Goal: Task Accomplishment & Management: Use online tool/utility

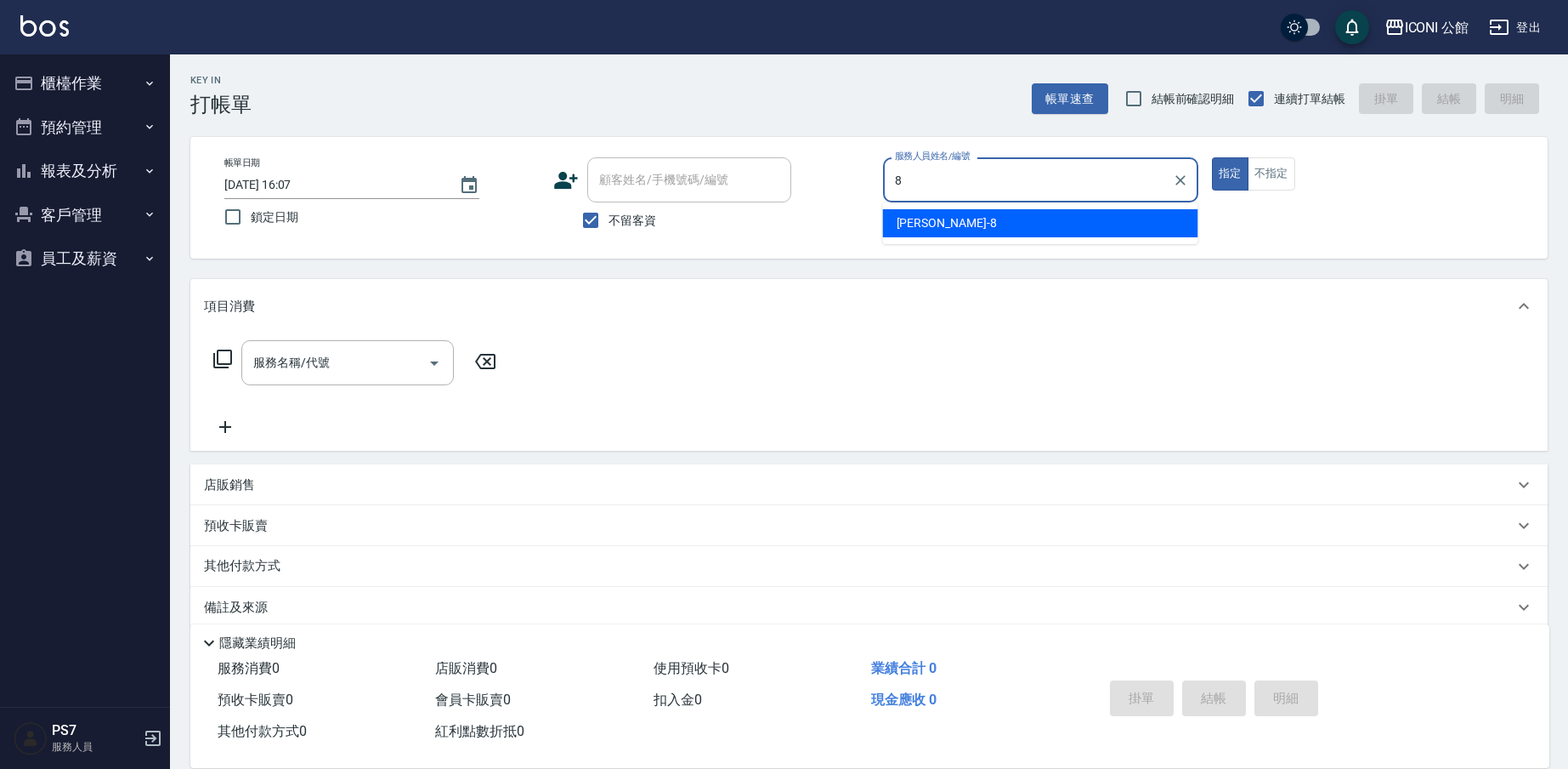
type input "8"
type button "true"
type input "Sandy-8"
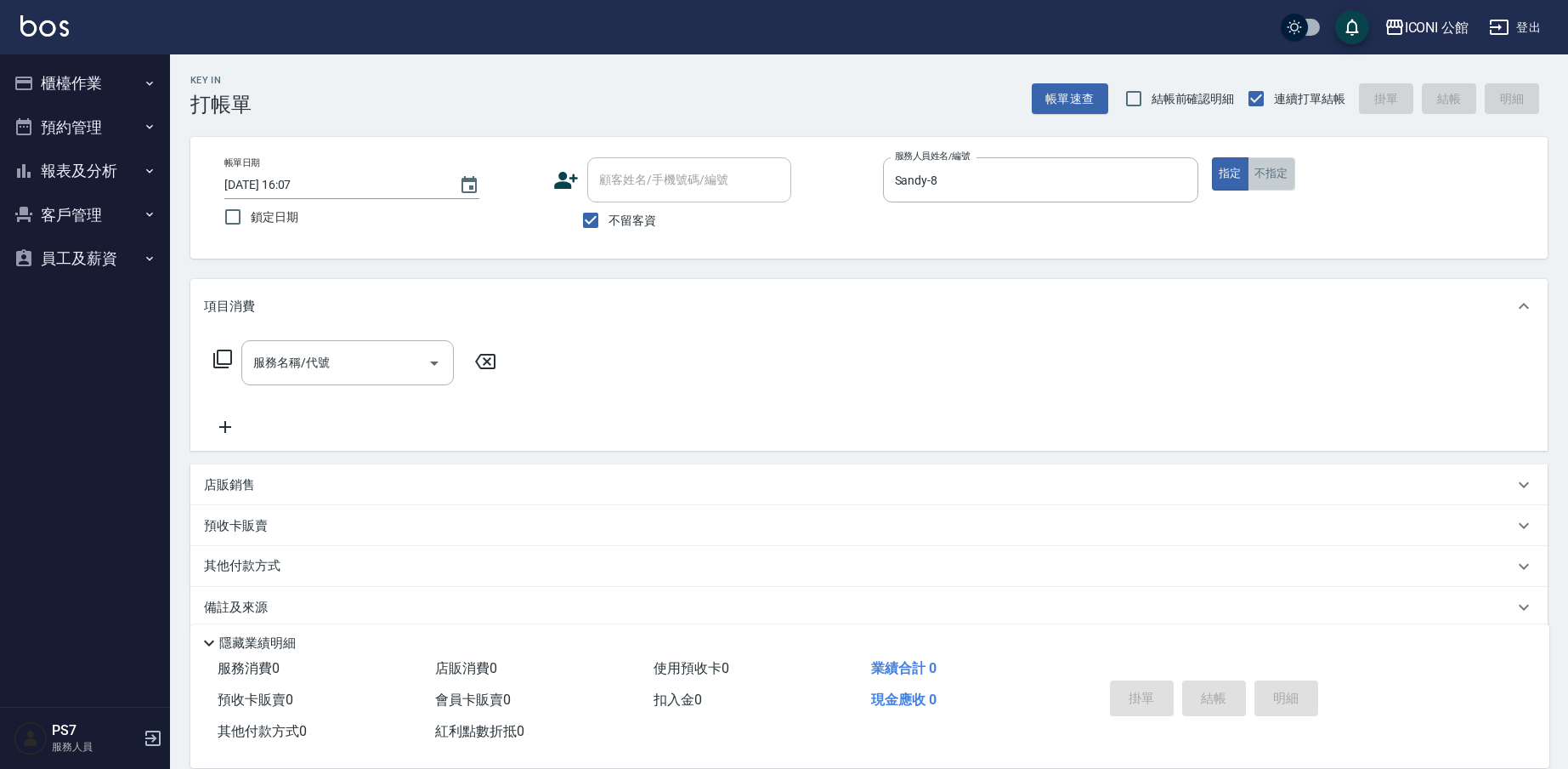
click at [1286, 170] on button "不指定" at bounding box center [1271, 174] width 47 height 33
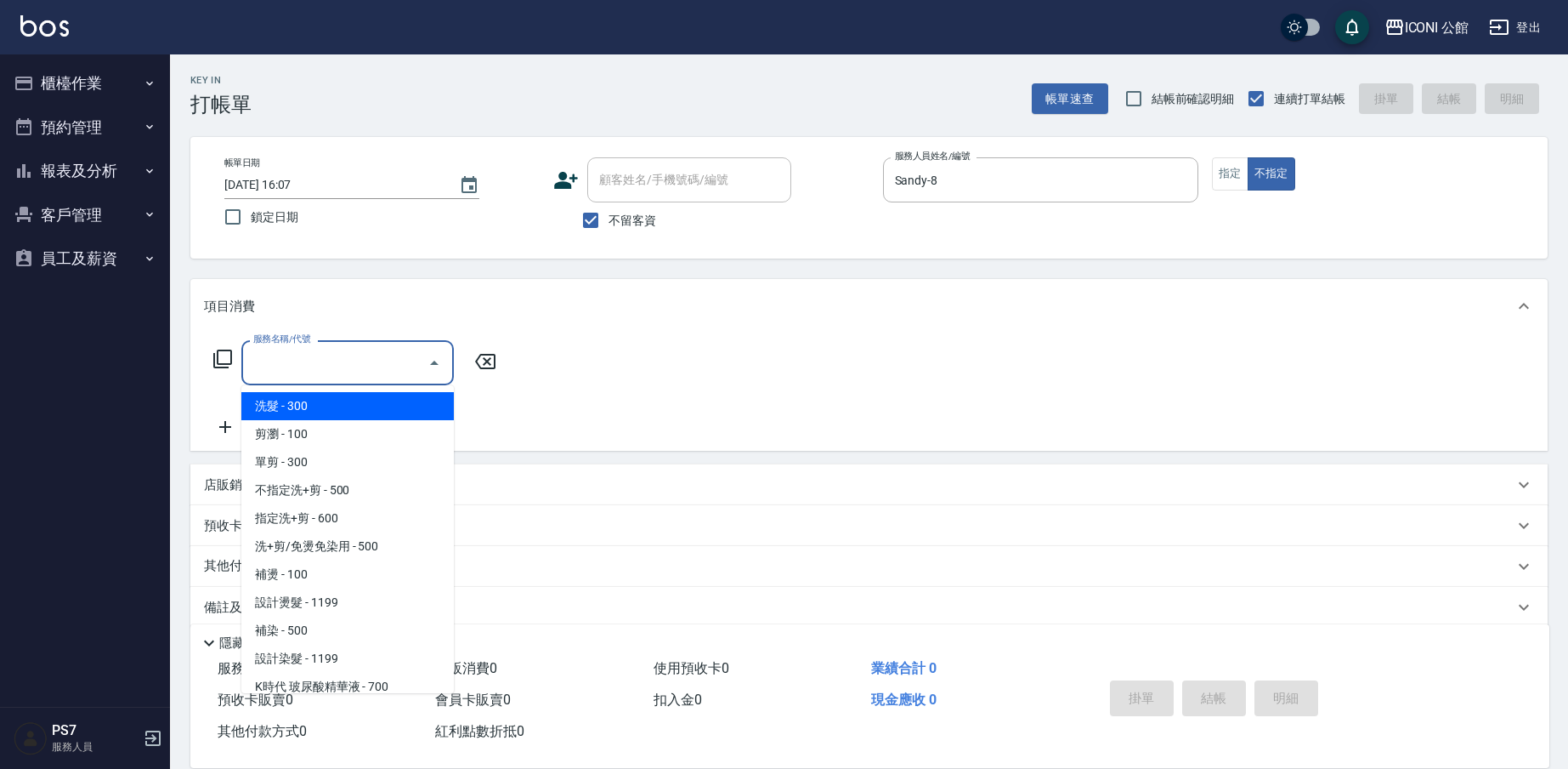
click at [387, 375] on input "服務名稱/代號" at bounding box center [334, 362] width 171 height 30
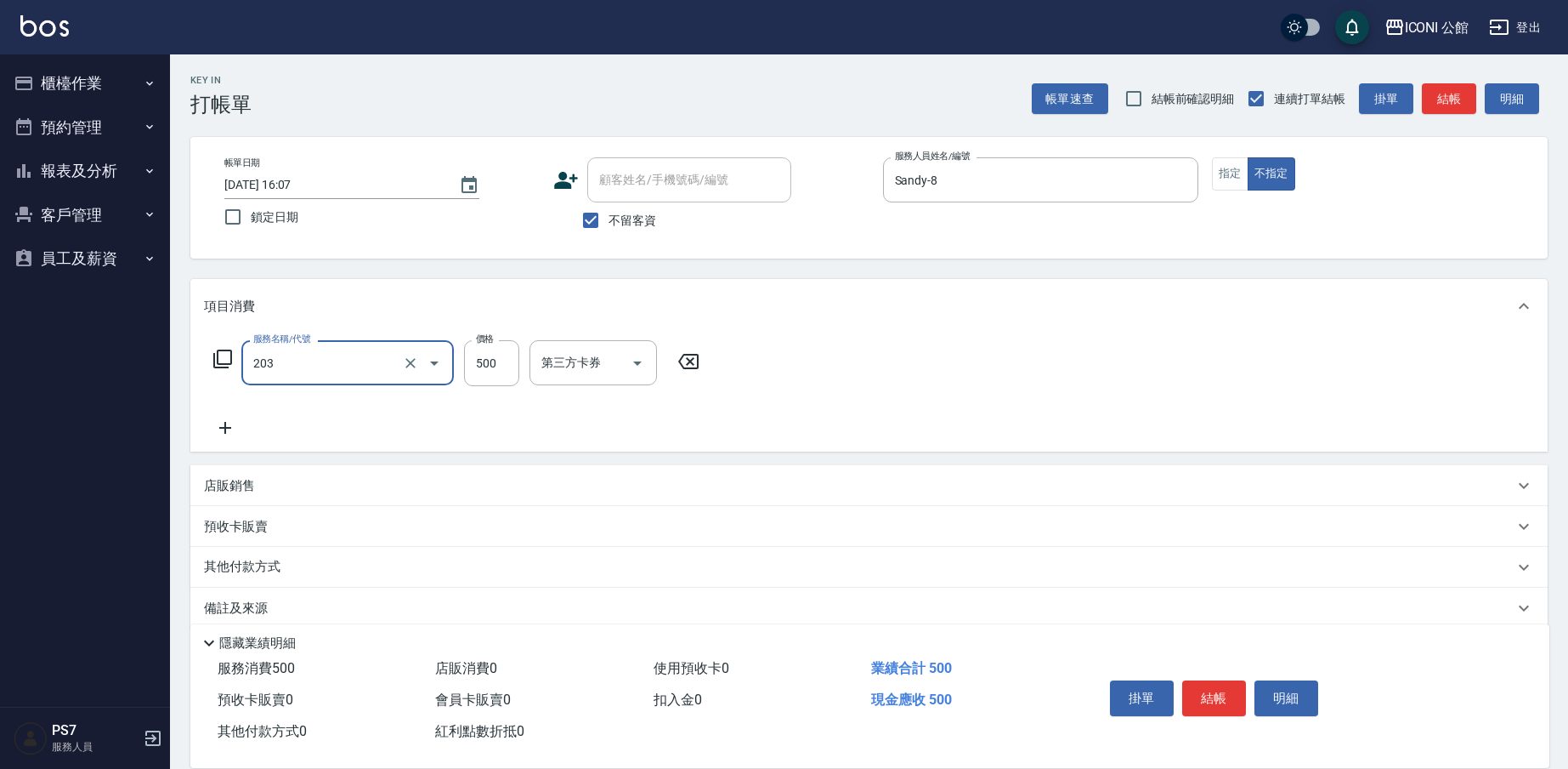
type input "不指定洗+剪(203)"
type input "500"
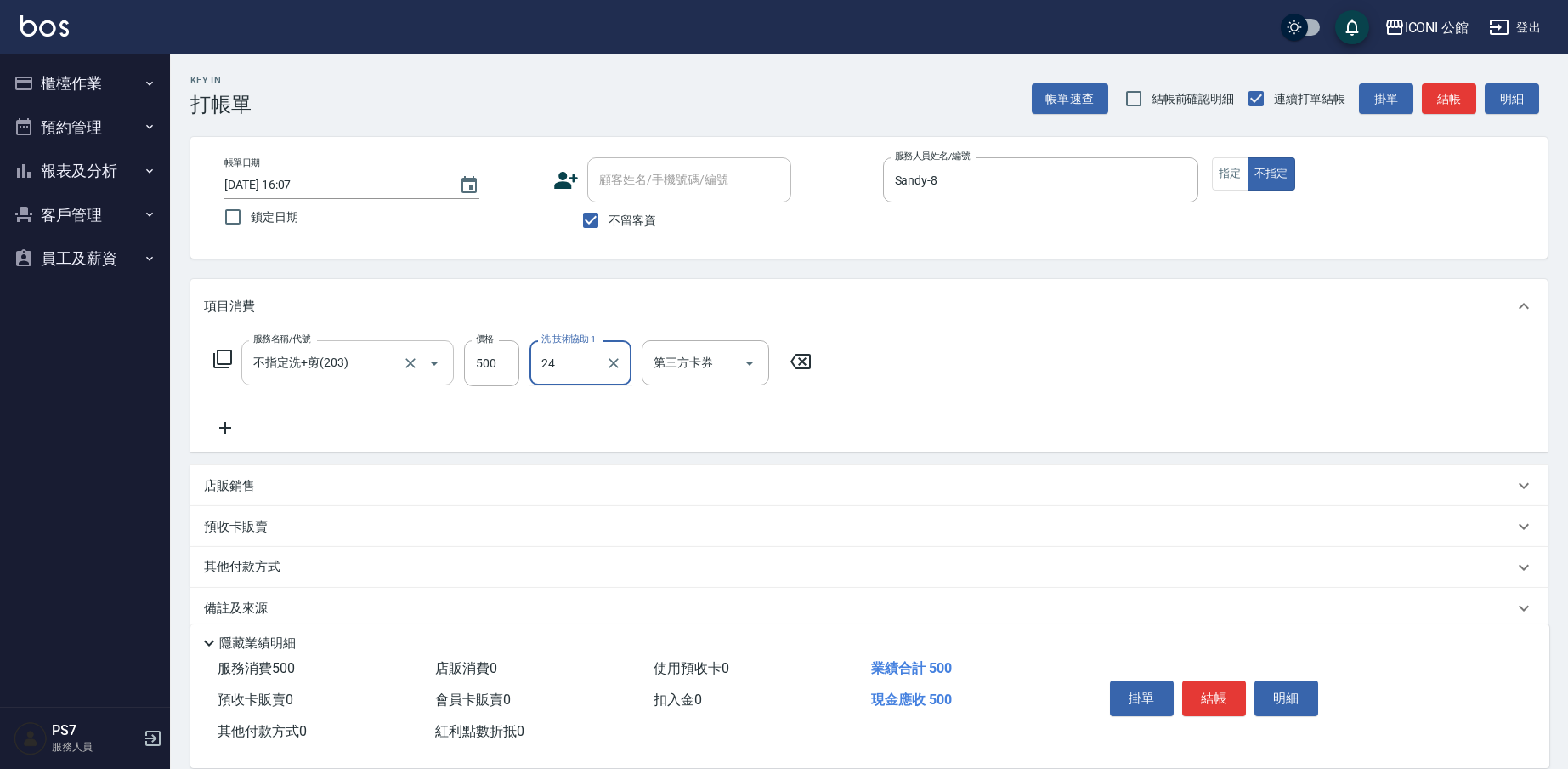
type input "[PERSON_NAME]-24"
click at [227, 360] on icon at bounding box center [222, 359] width 20 height 20
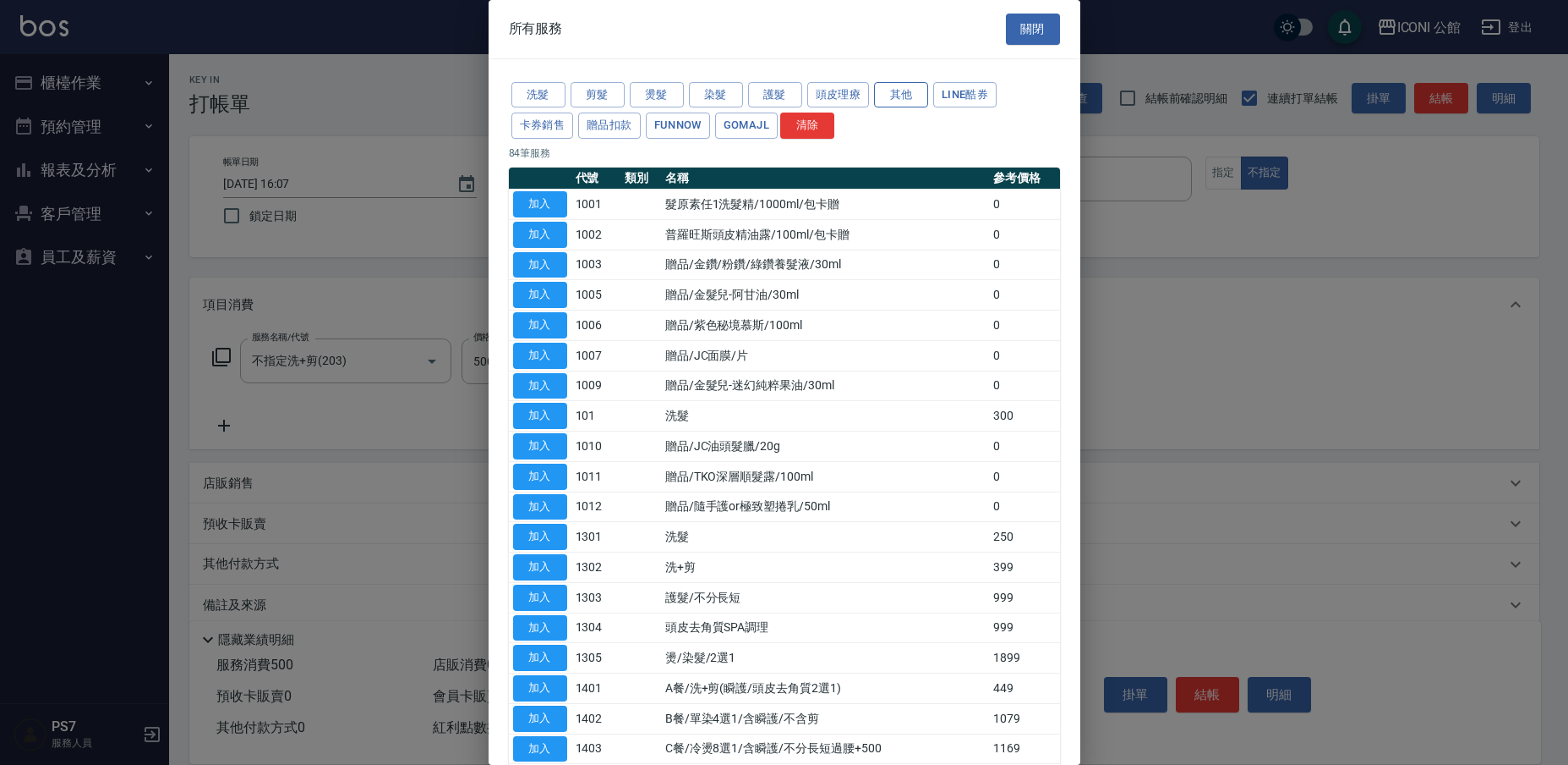
click at [907, 90] on button "其他" at bounding box center [901, 95] width 54 height 26
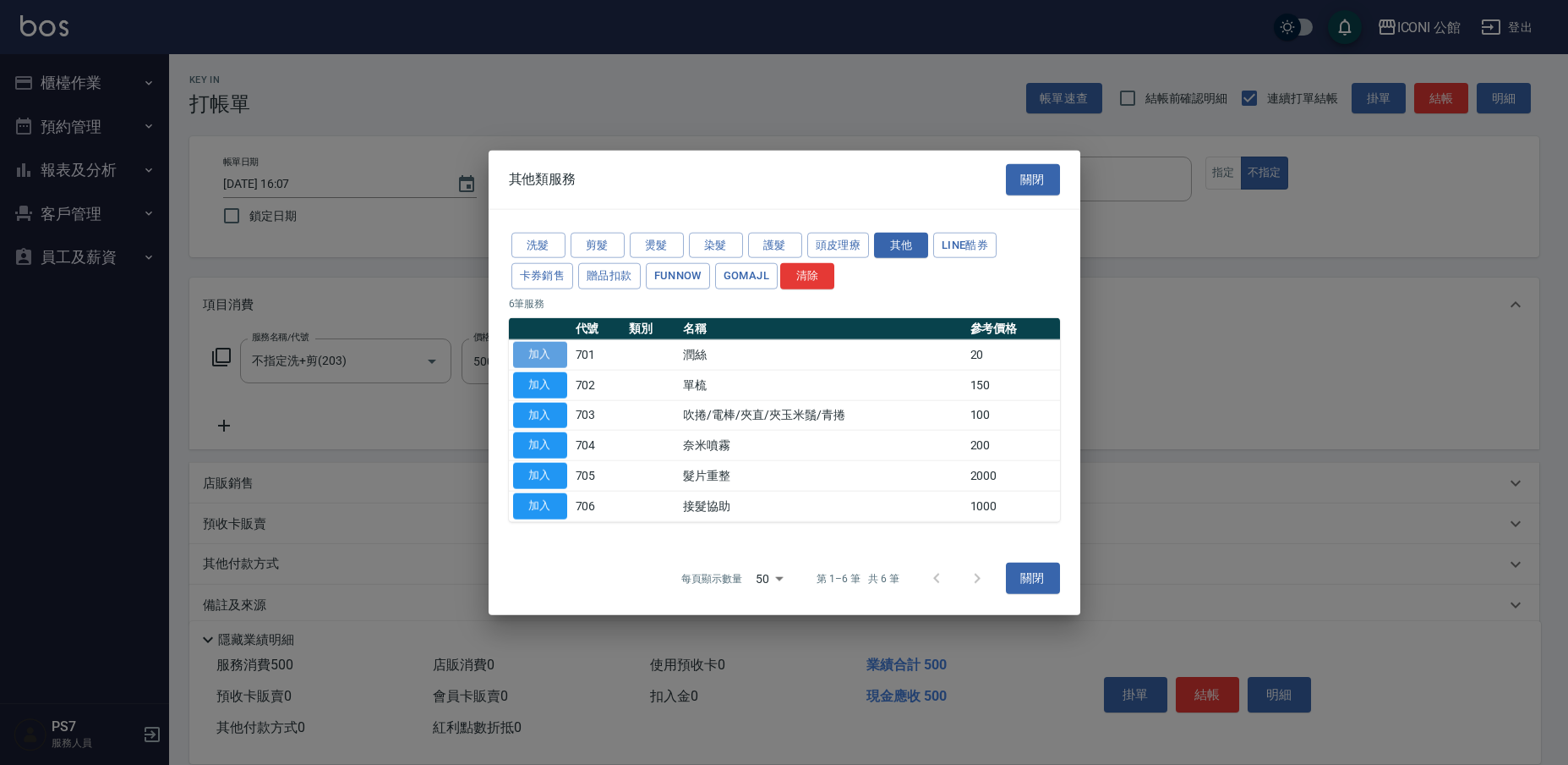
click at [557, 352] on button "加入" at bounding box center [540, 355] width 54 height 26
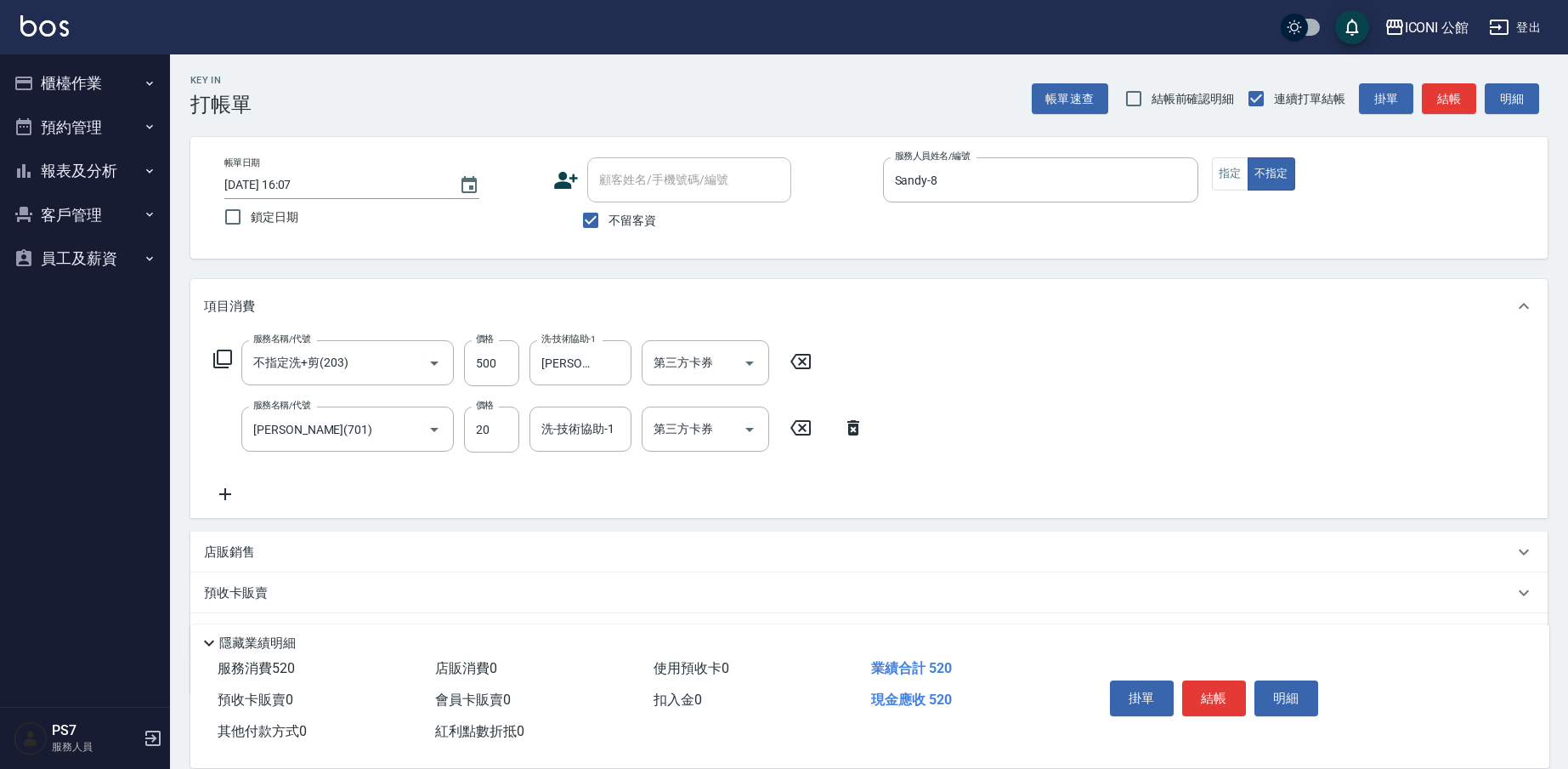
click at [587, 400] on div "服務名稱/代號 不指定洗+剪(203) 服務名稱/代號 價格 500 價格 洗-技術協助-1 可[PERSON_NAME]-24 洗-技術協助-1 第三方卡券…" at bounding box center [539, 422] width 671 height 164
click at [583, 410] on div "洗-技術協助-1" at bounding box center [581, 429] width 102 height 45
type input "[PERSON_NAME]-24"
click at [1199, 697] on button "結帳" at bounding box center [1213, 698] width 64 height 36
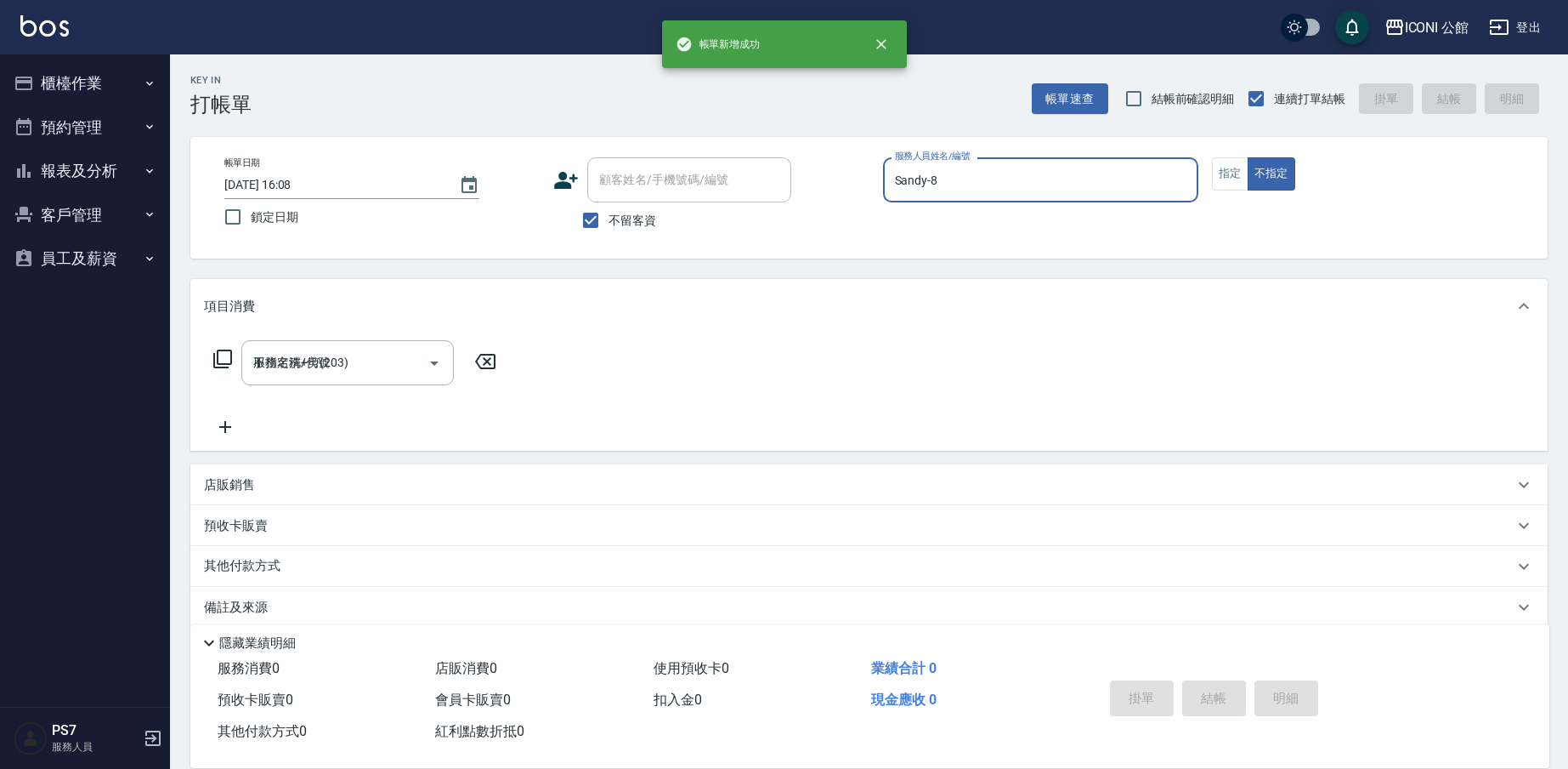
type input "[DATE] 16:08"
type input "Sandy-8"
type button "false"
click at [1216, 177] on button "指定" at bounding box center [1230, 174] width 36 height 33
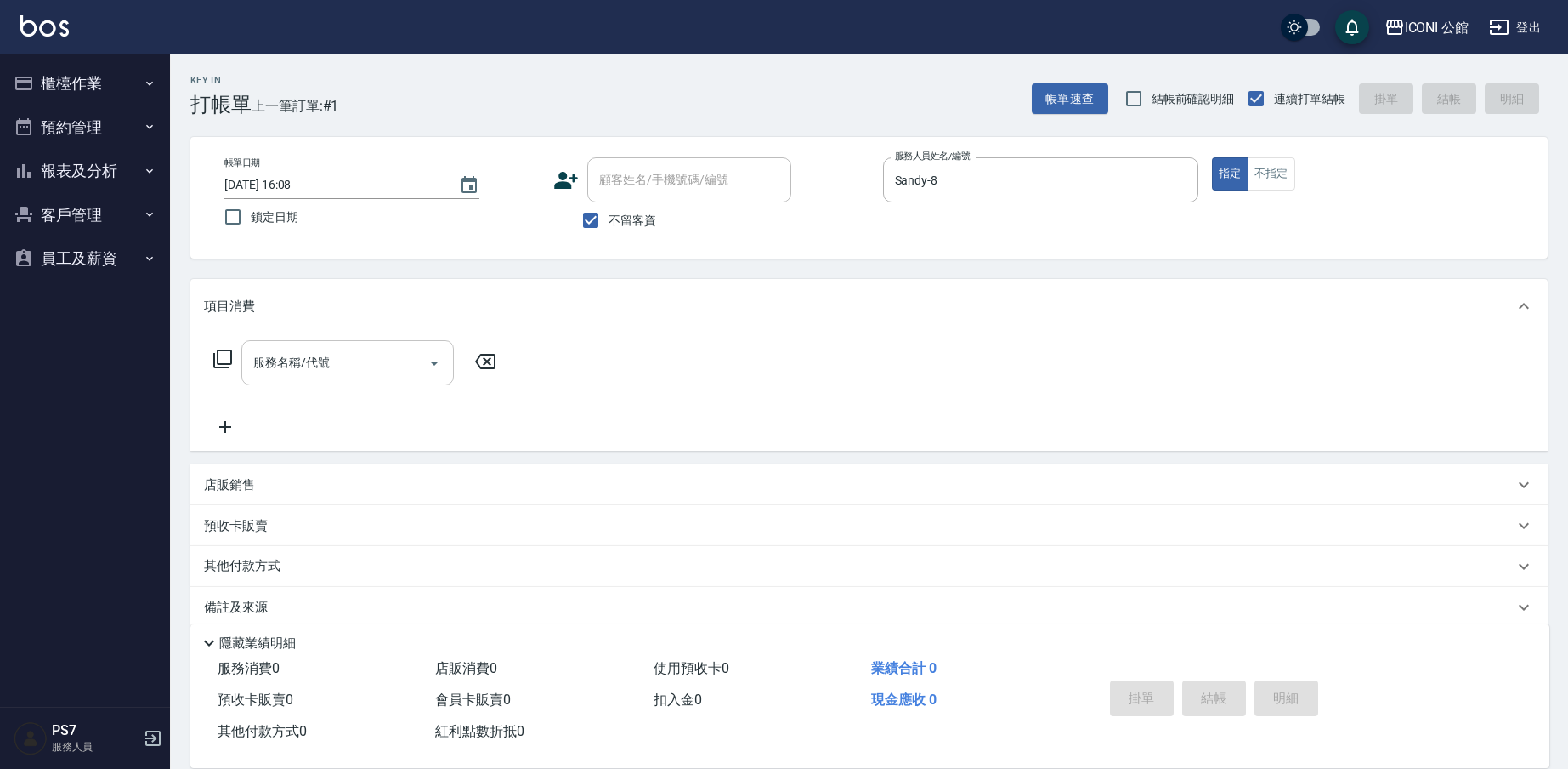
click at [308, 379] on div "服務名稱/代號" at bounding box center [347, 362] width 212 height 45
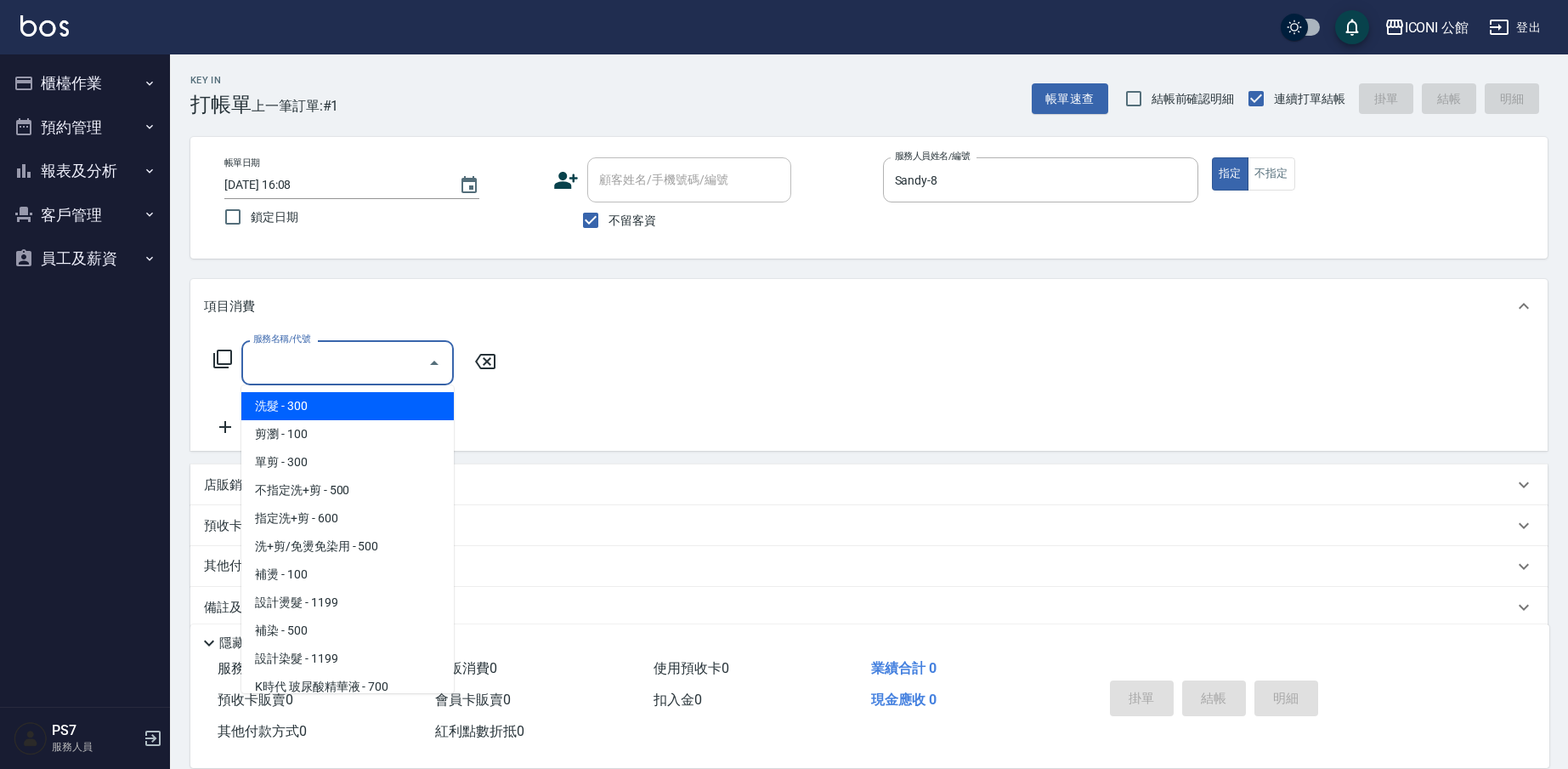
type input "2"
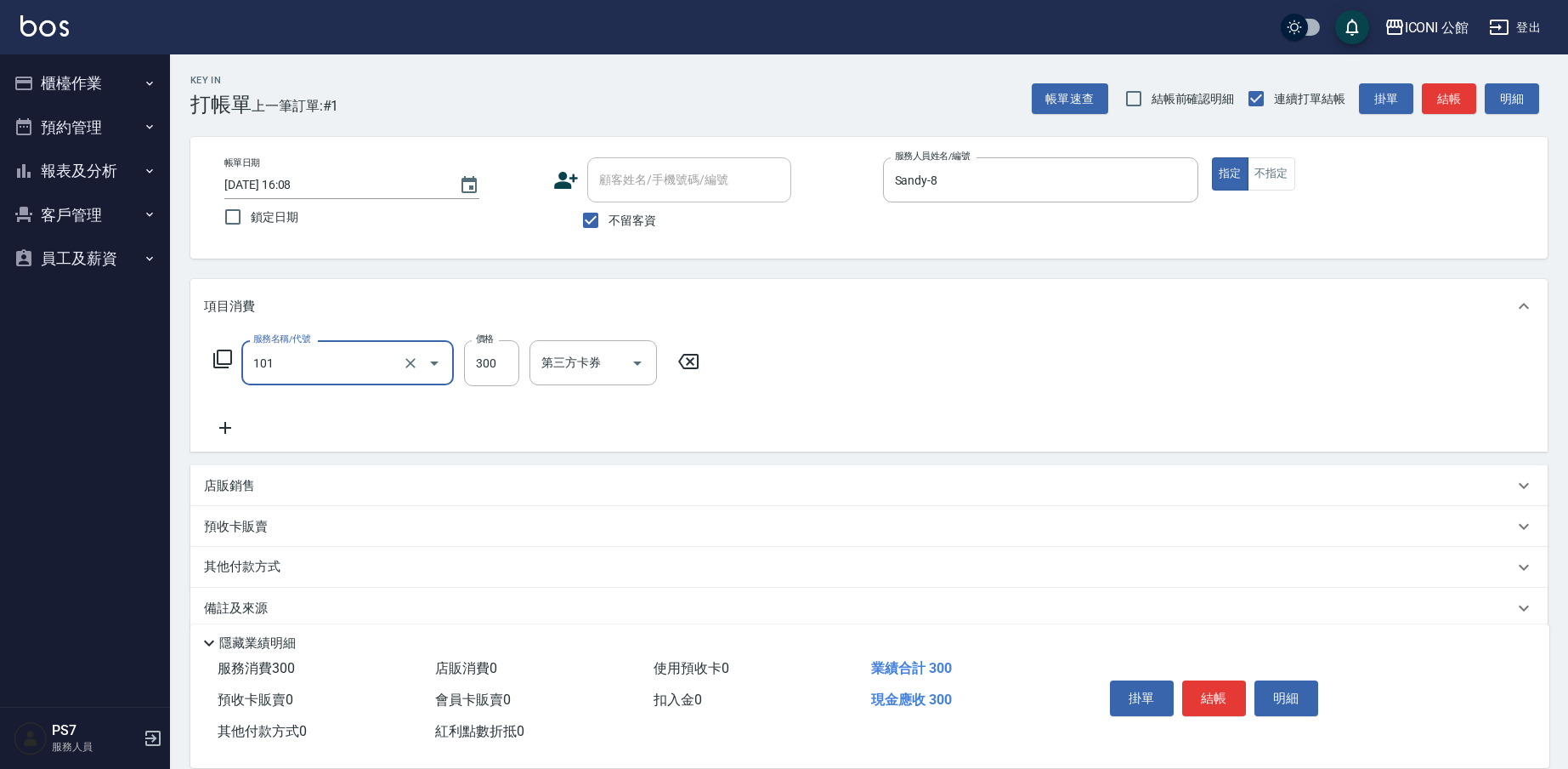
type input "洗髮(101)"
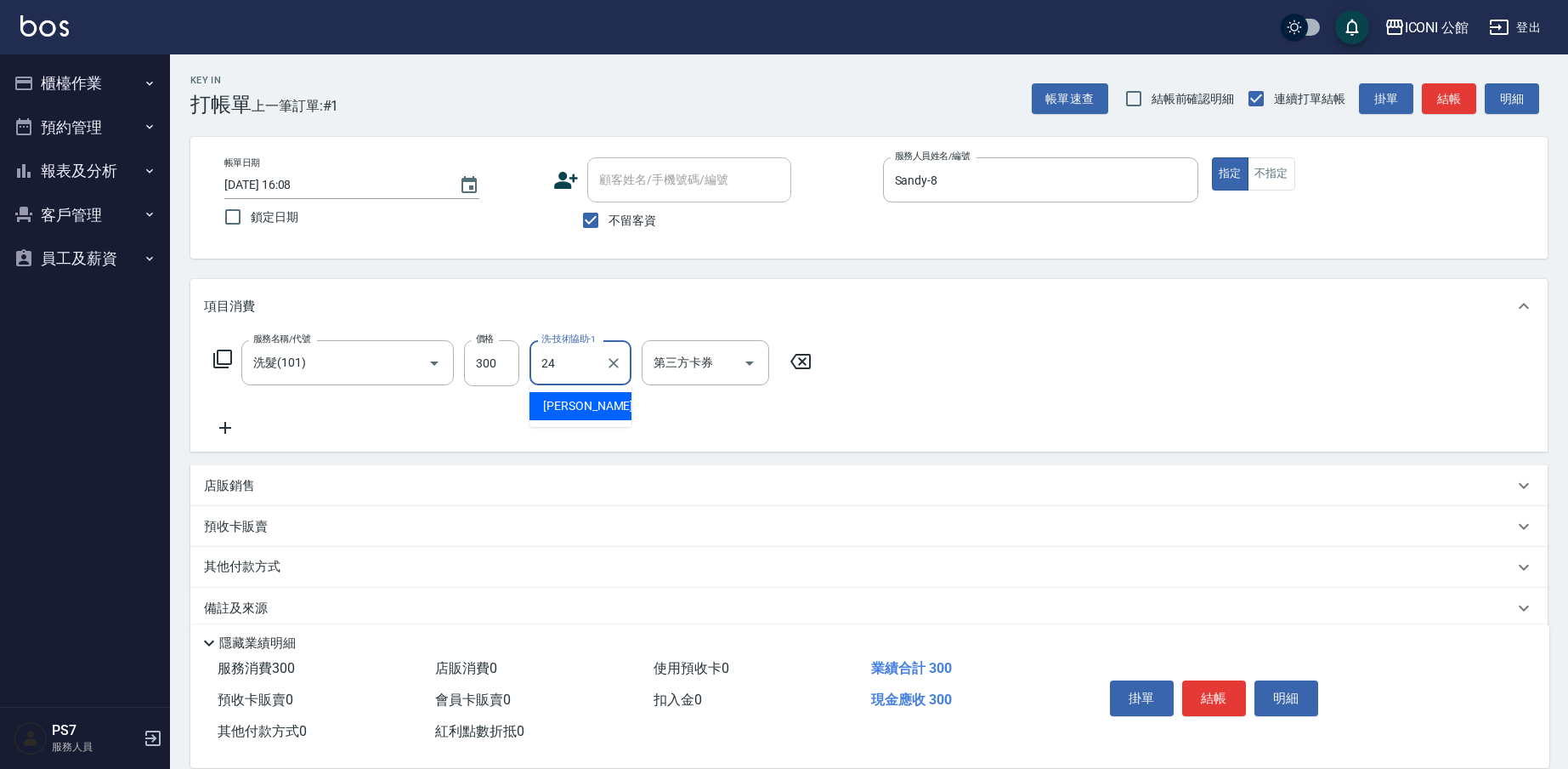
type input "[PERSON_NAME]-24"
click at [224, 365] on icon at bounding box center [222, 359] width 19 height 19
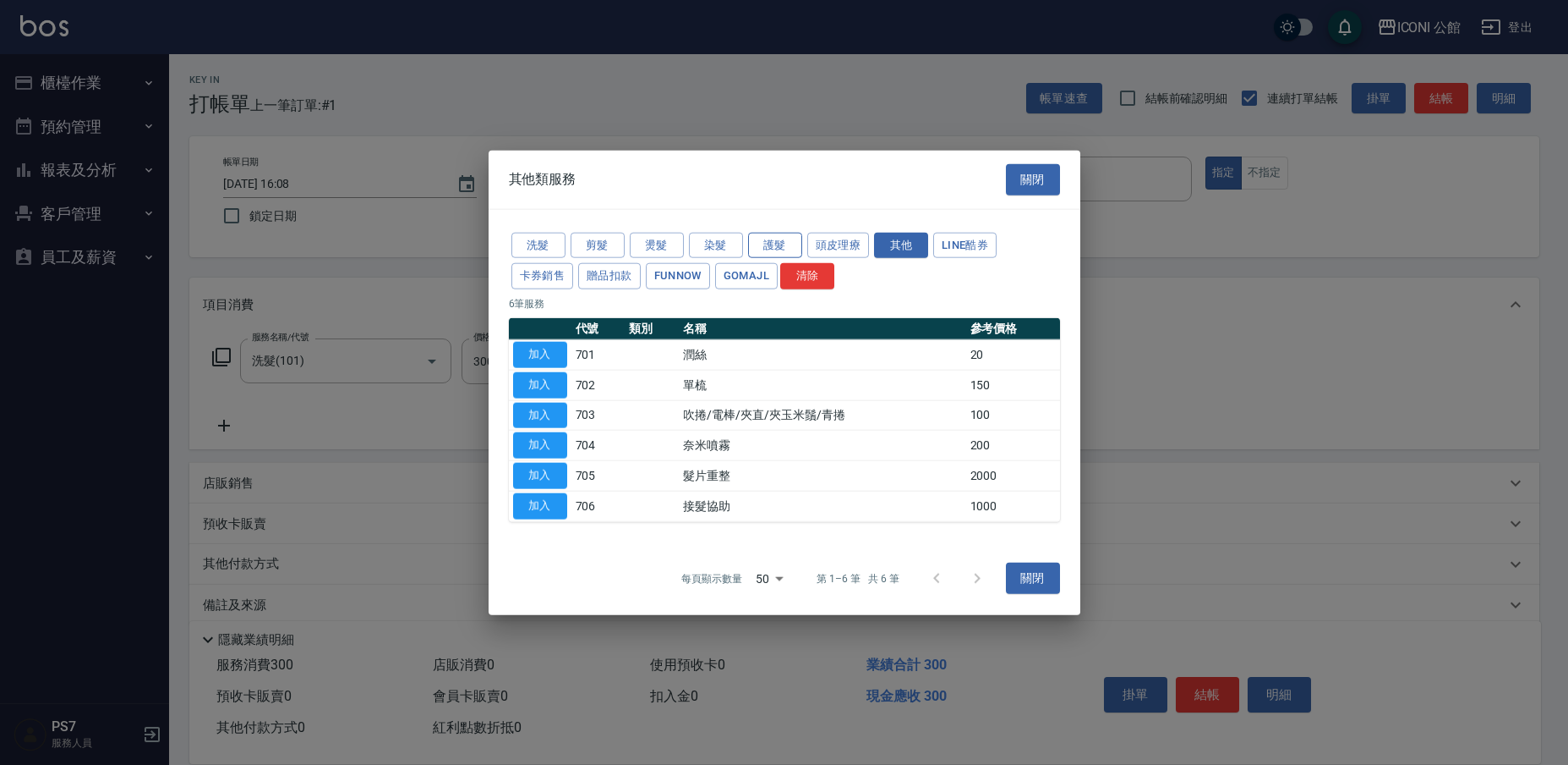
click at [769, 241] on button "護髮" at bounding box center [775, 244] width 54 height 26
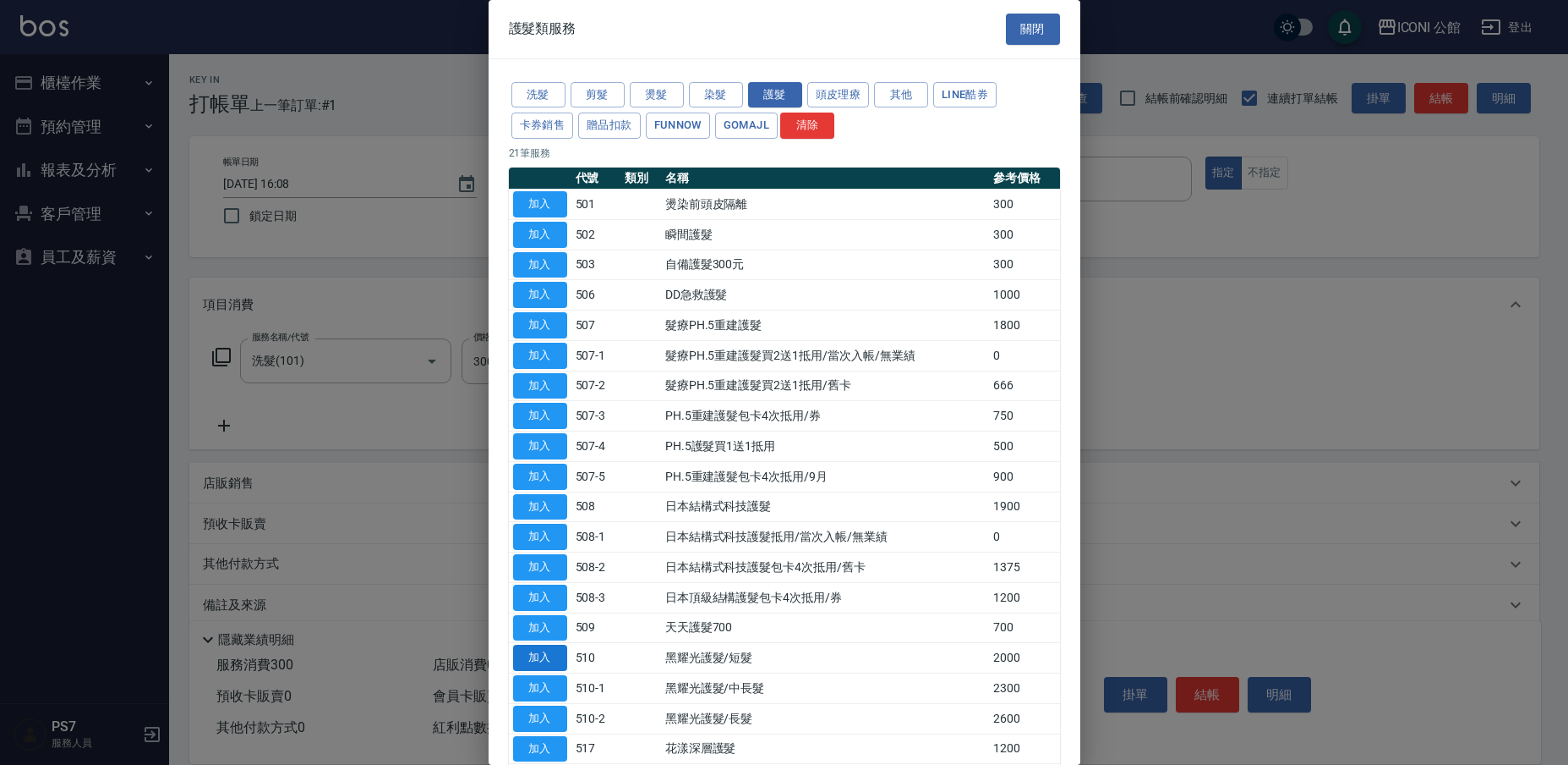
click at [547, 644] on button "加入" at bounding box center [540, 657] width 54 height 26
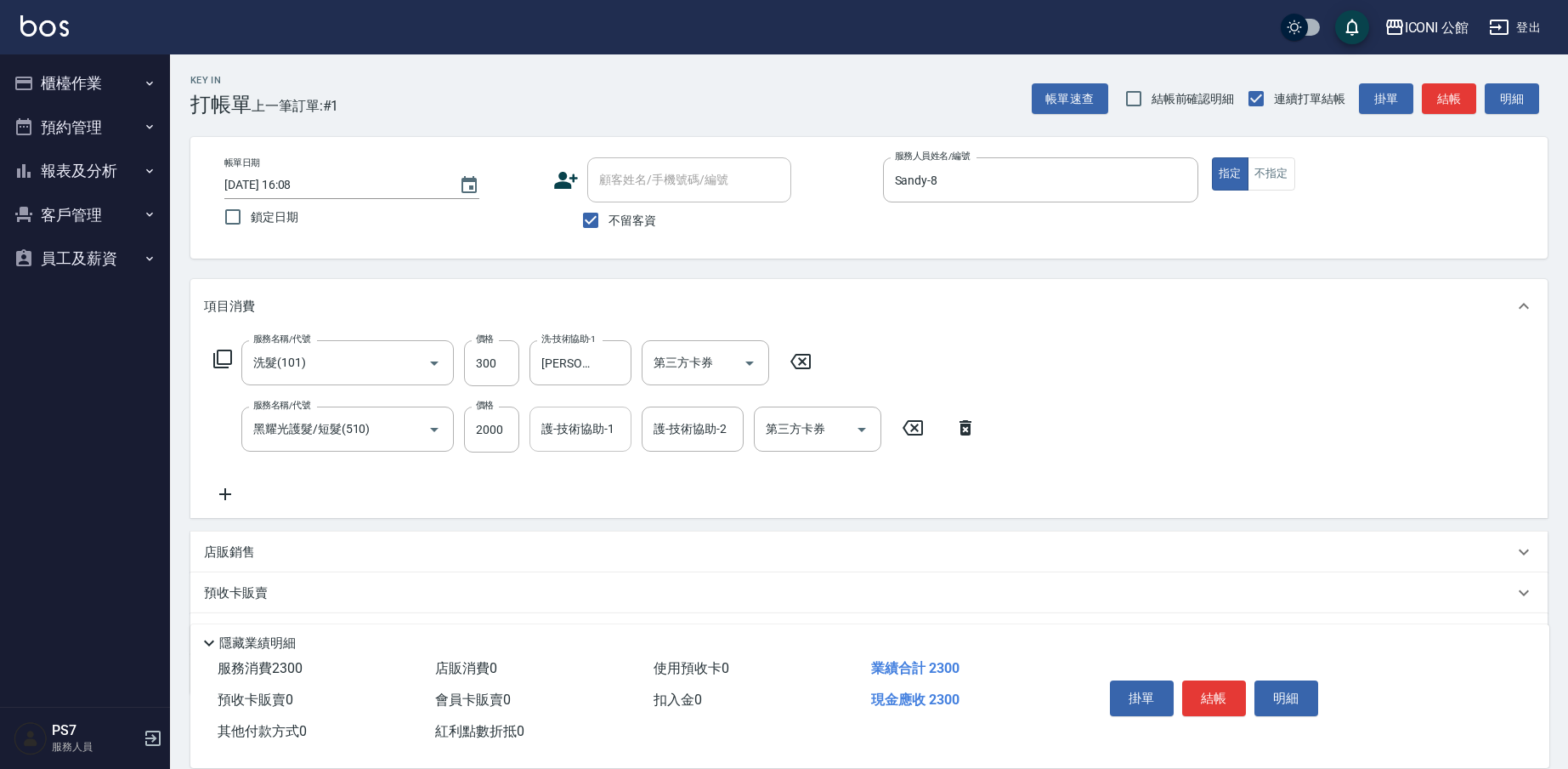
click at [591, 435] on input "護-技術協助-1" at bounding box center [581, 429] width 87 height 30
type input "[PERSON_NAME]-24"
type input "Sandy-8"
click at [1200, 689] on button "結帳" at bounding box center [1213, 698] width 64 height 36
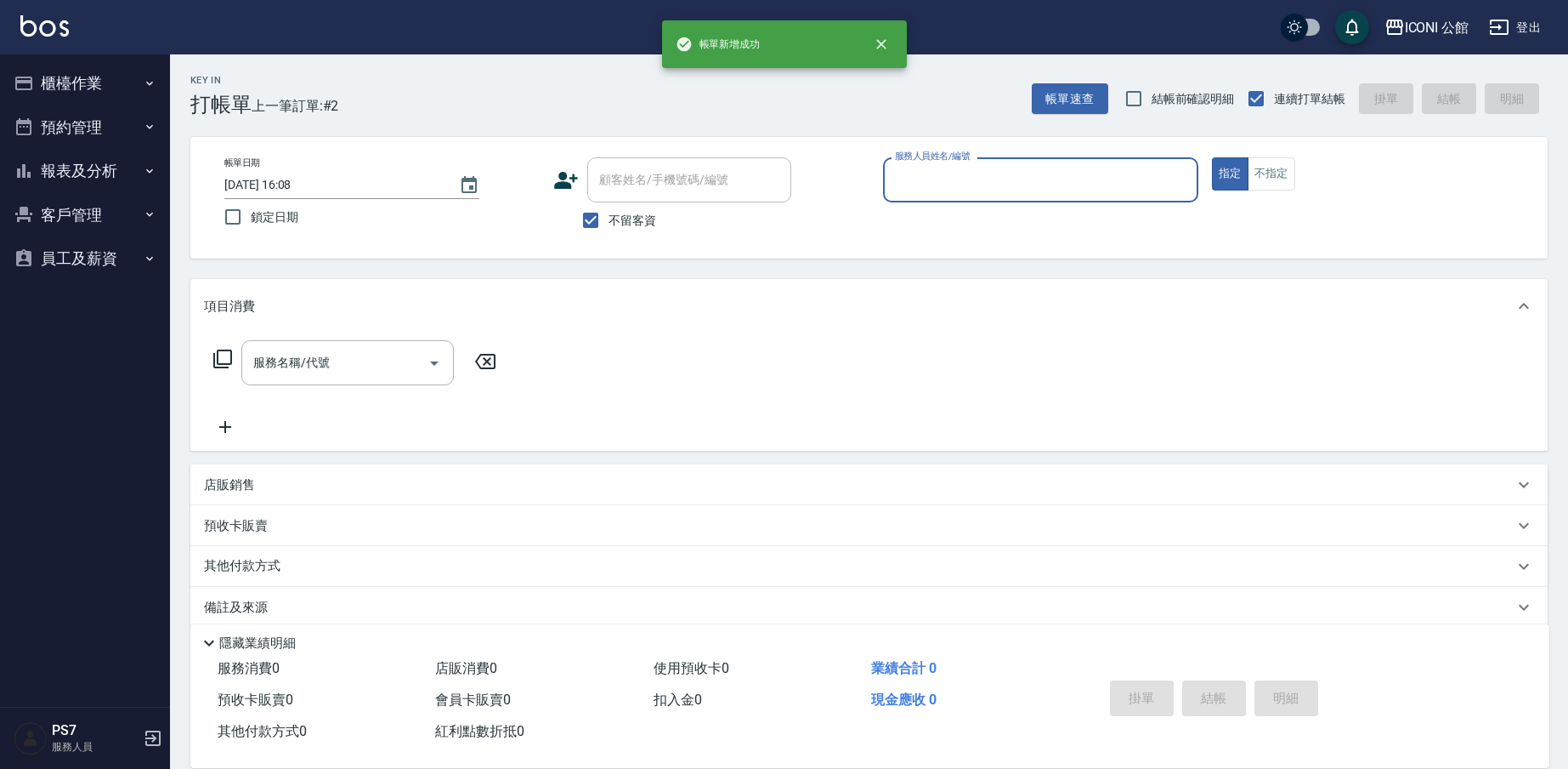
click at [102, 78] on button "櫃檯作業" at bounding box center [84, 83] width 157 height 44
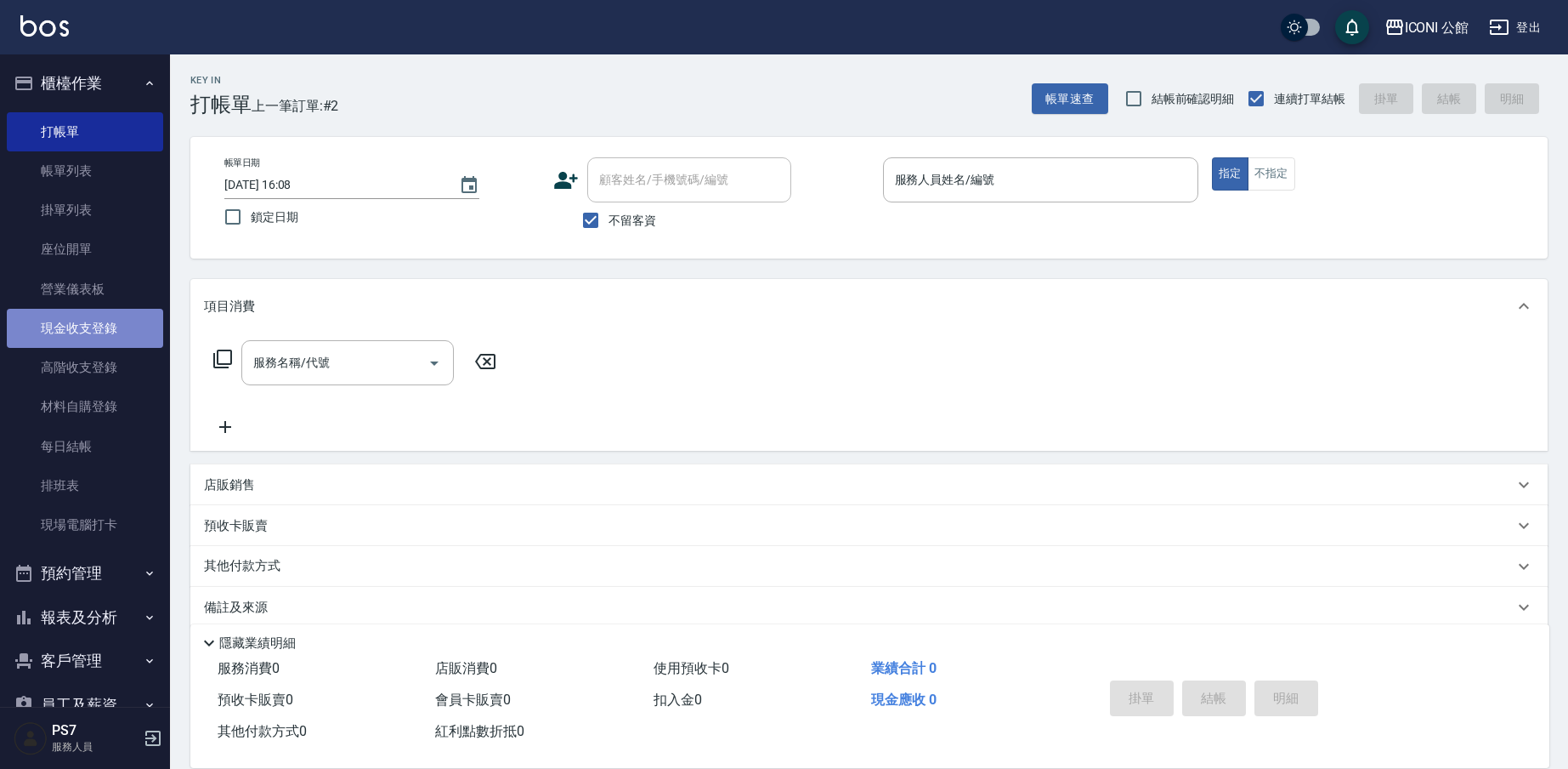
click at [119, 325] on link "現金收支登錄" at bounding box center [84, 328] width 157 height 39
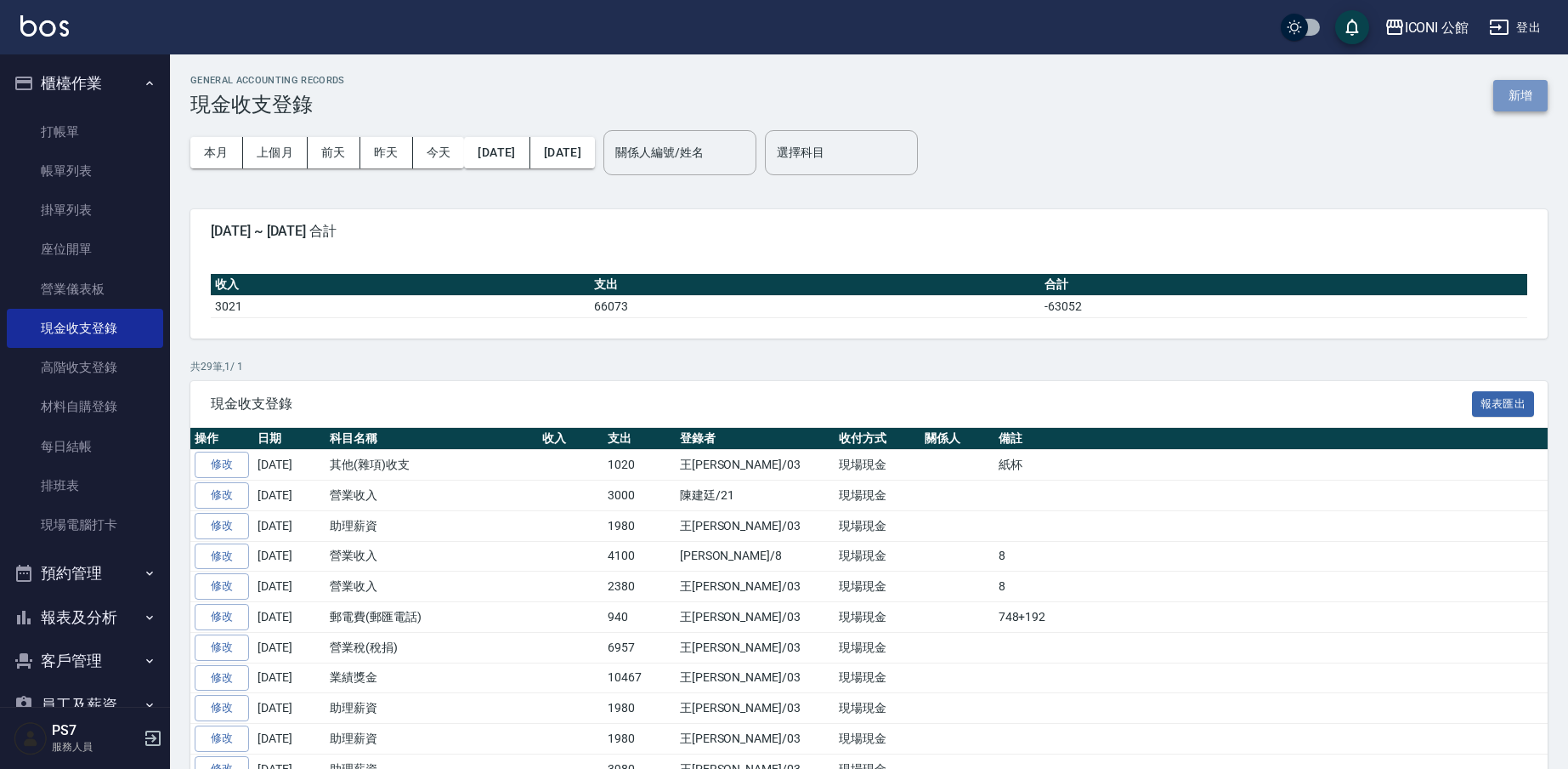
click at [1516, 107] on button "新增" at bounding box center [1520, 95] width 55 height 32
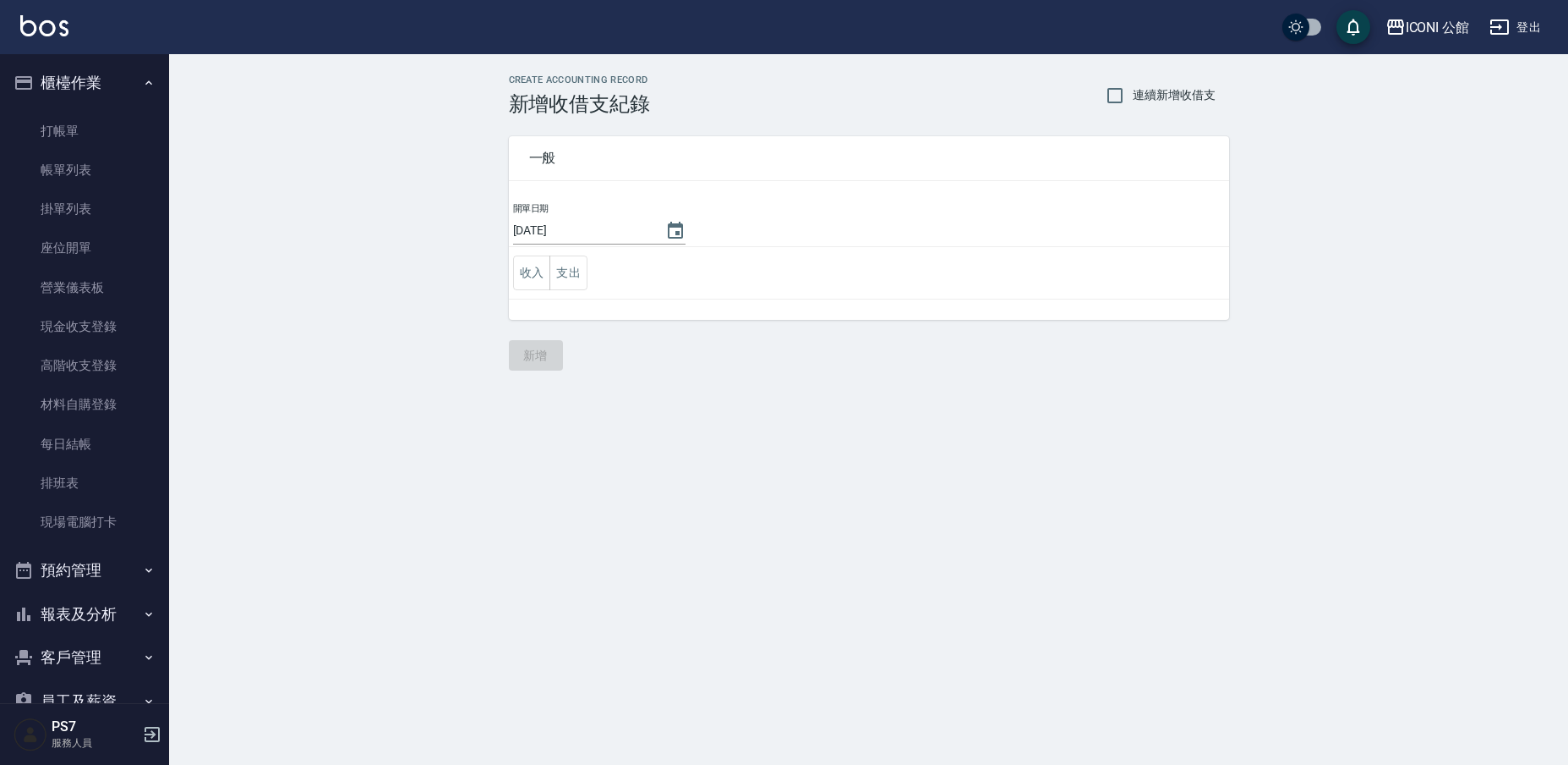
click at [591, 276] on td "收入 支出" at bounding box center [869, 273] width 720 height 53
click at [580, 277] on button "支出" at bounding box center [568, 273] width 38 height 35
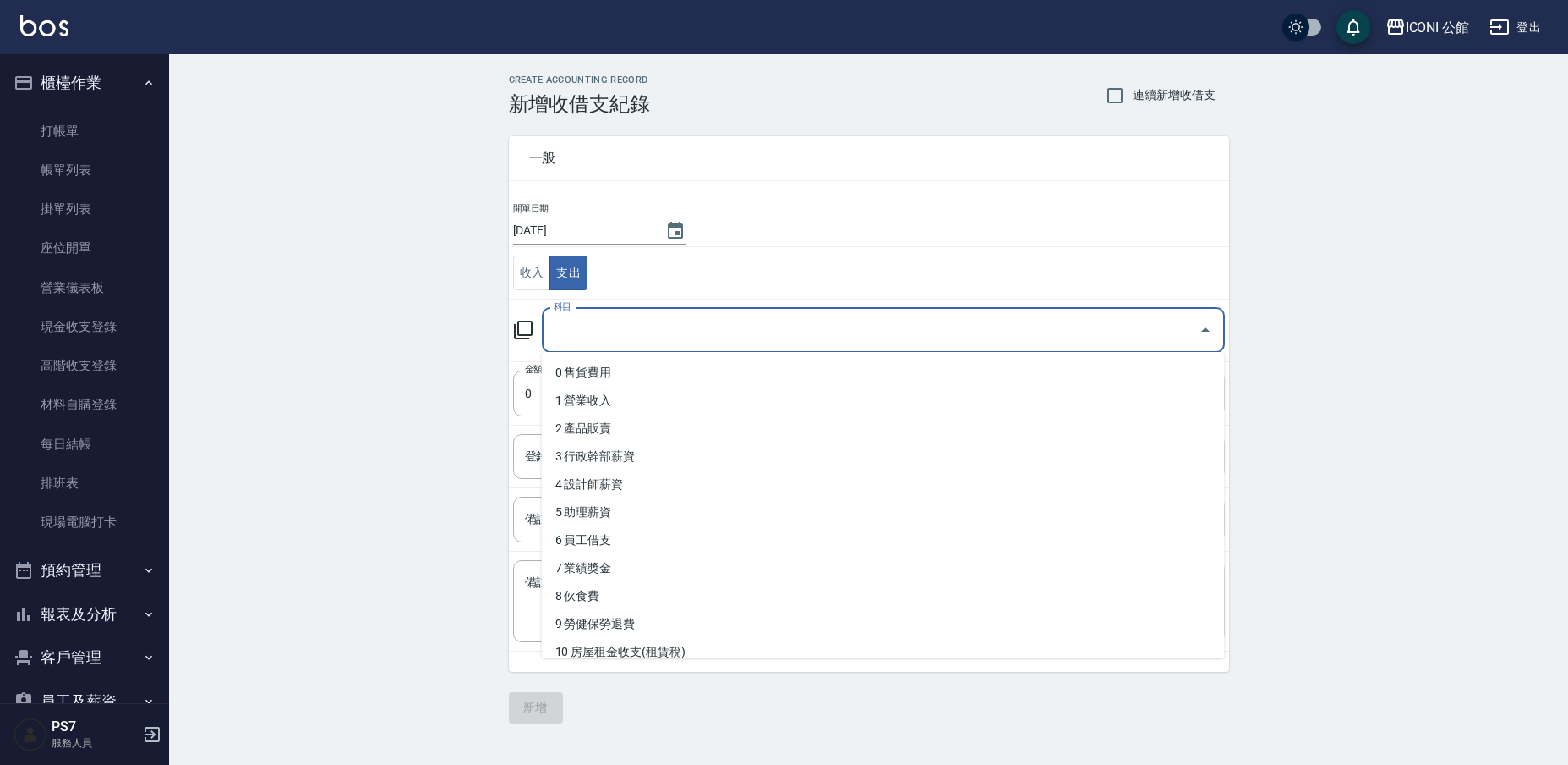
click at [580, 333] on input "科目" at bounding box center [870, 330] width 642 height 29
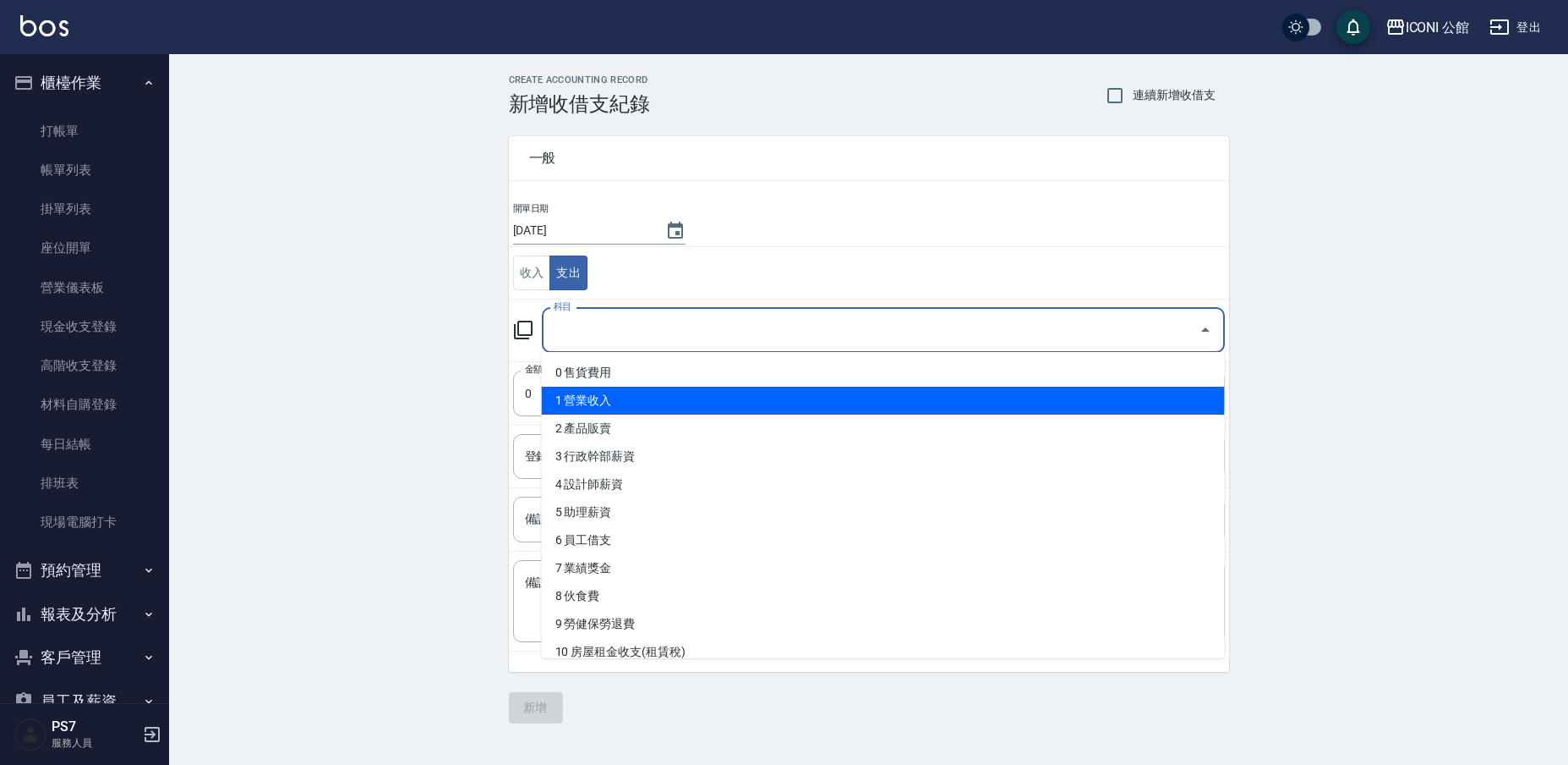
click at [603, 406] on li "1 營業收入" at bounding box center [883, 400] width 683 height 28
type input "1 營業收入"
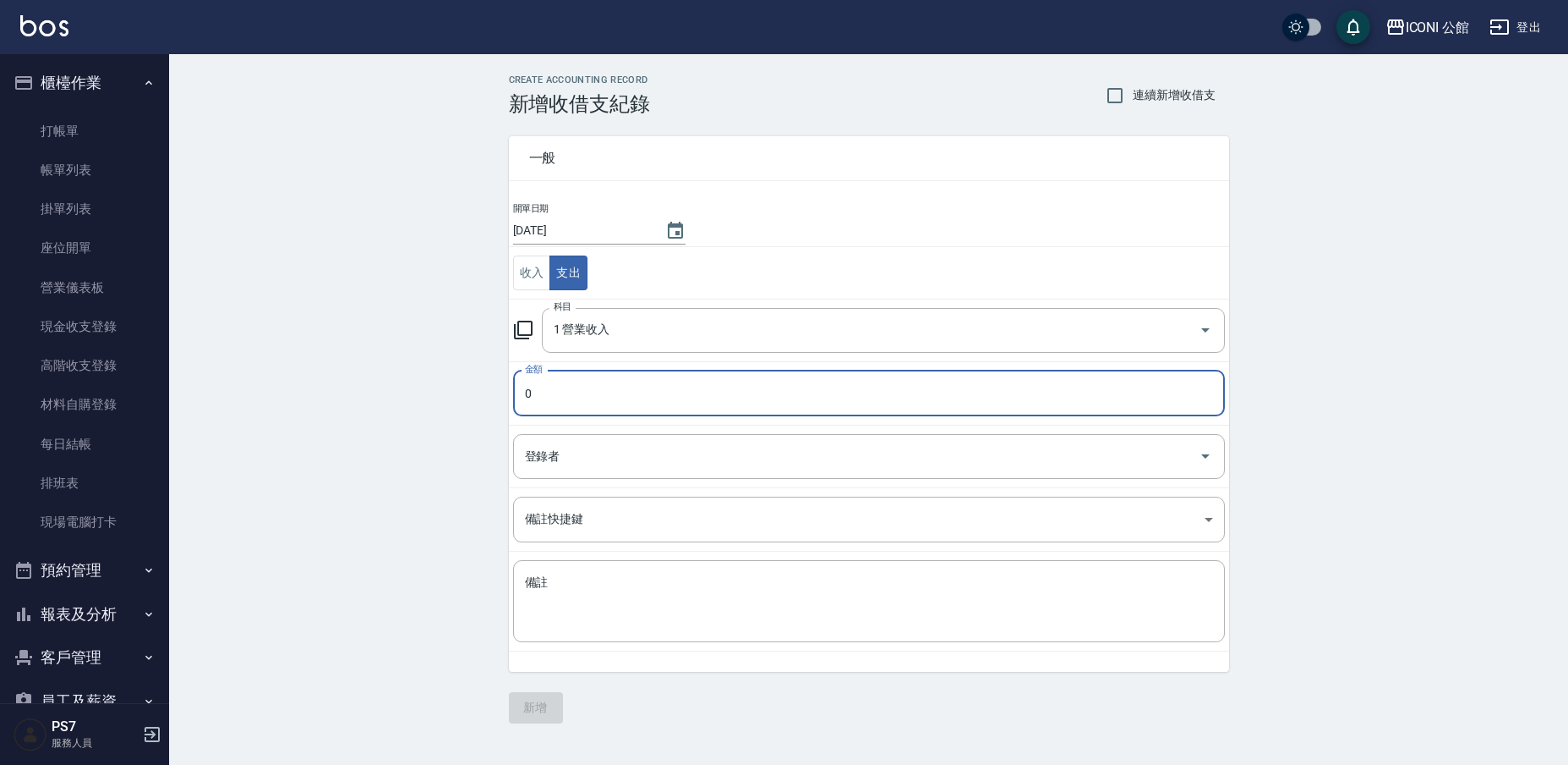
click at [560, 394] on input "0" at bounding box center [869, 394] width 712 height 46
click at [533, 394] on input "02300" at bounding box center [869, 394] width 712 height 46
type input "2300"
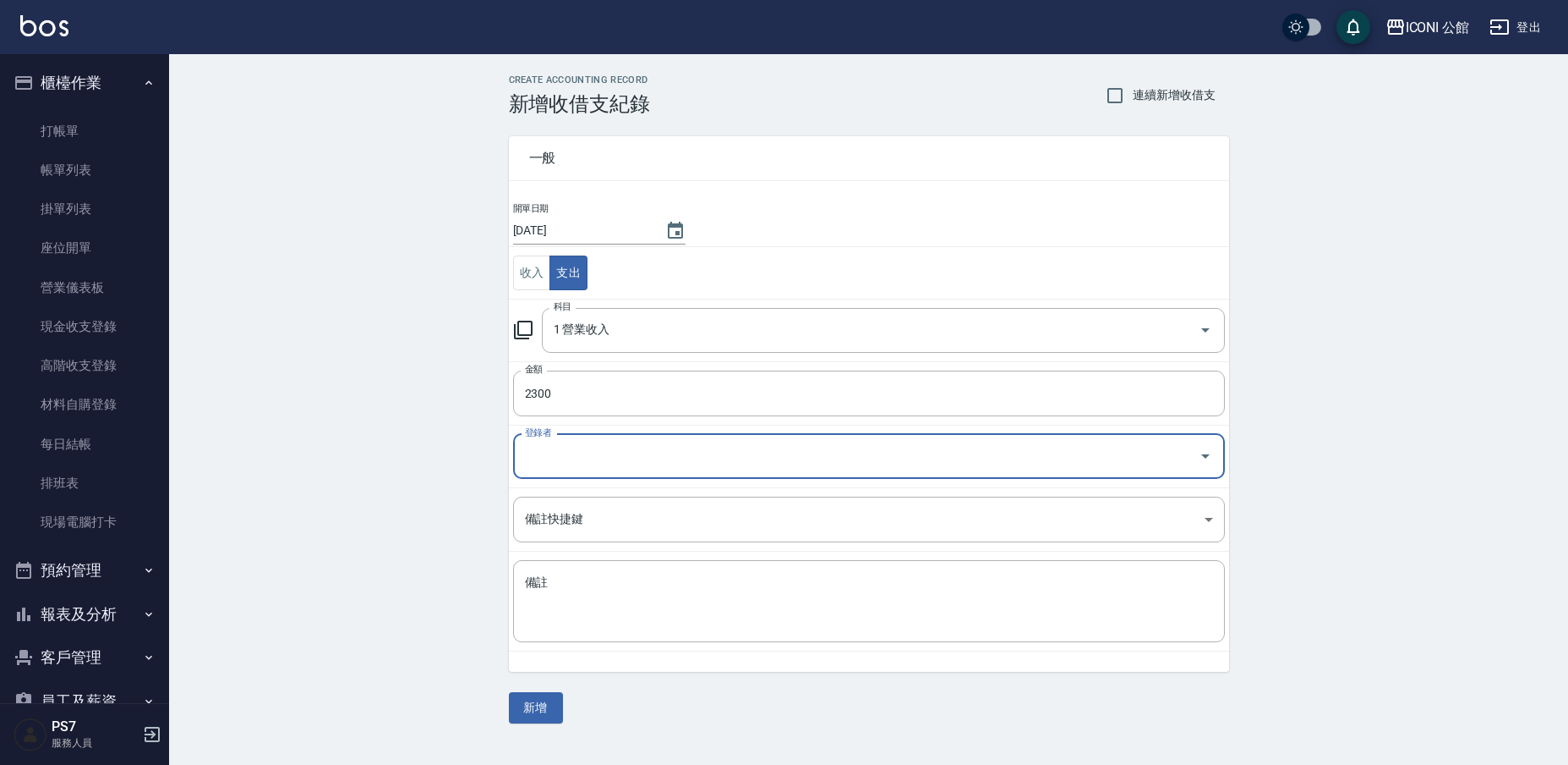
type input "5"
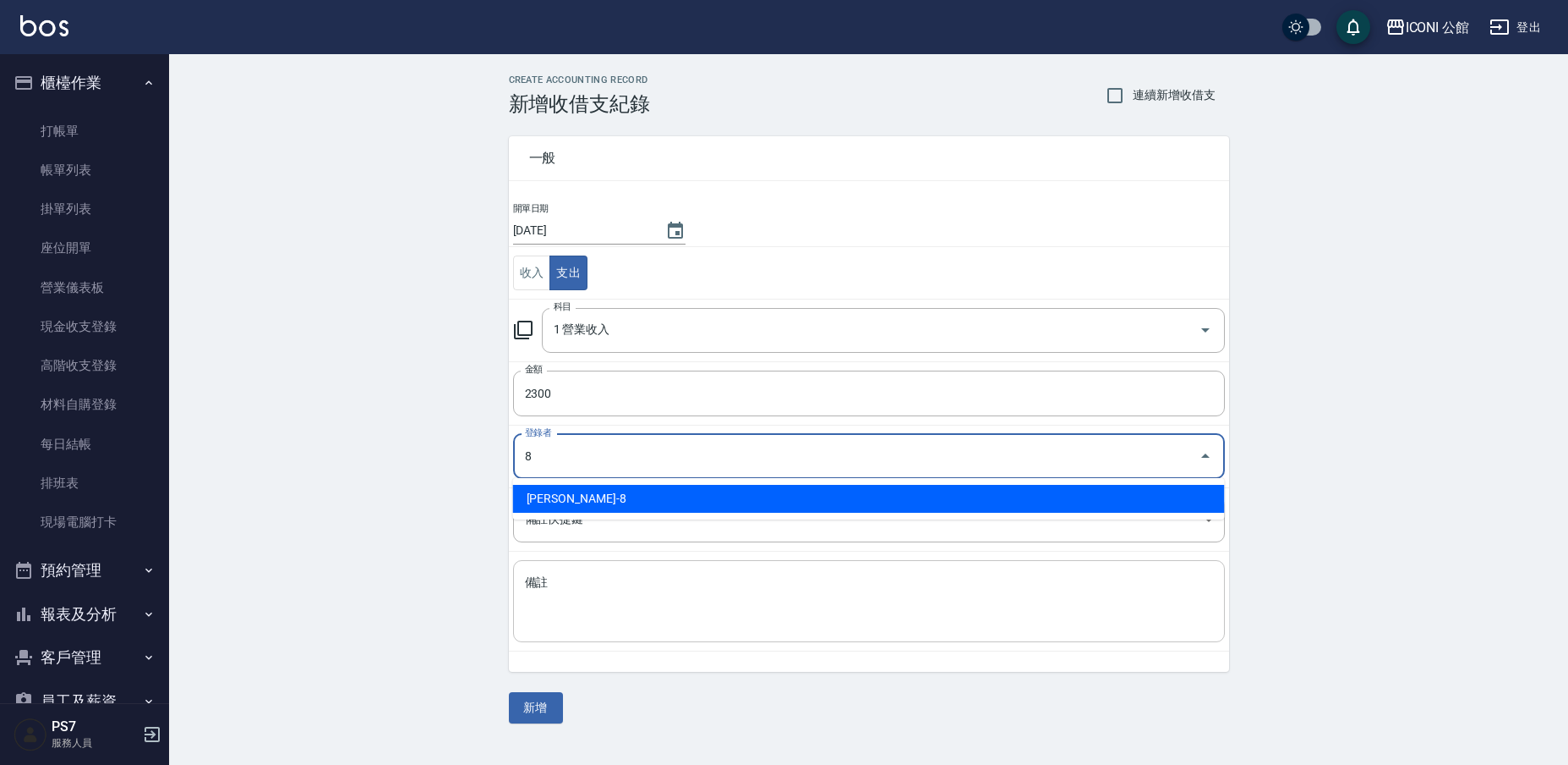
type input "[PERSON_NAME]-8"
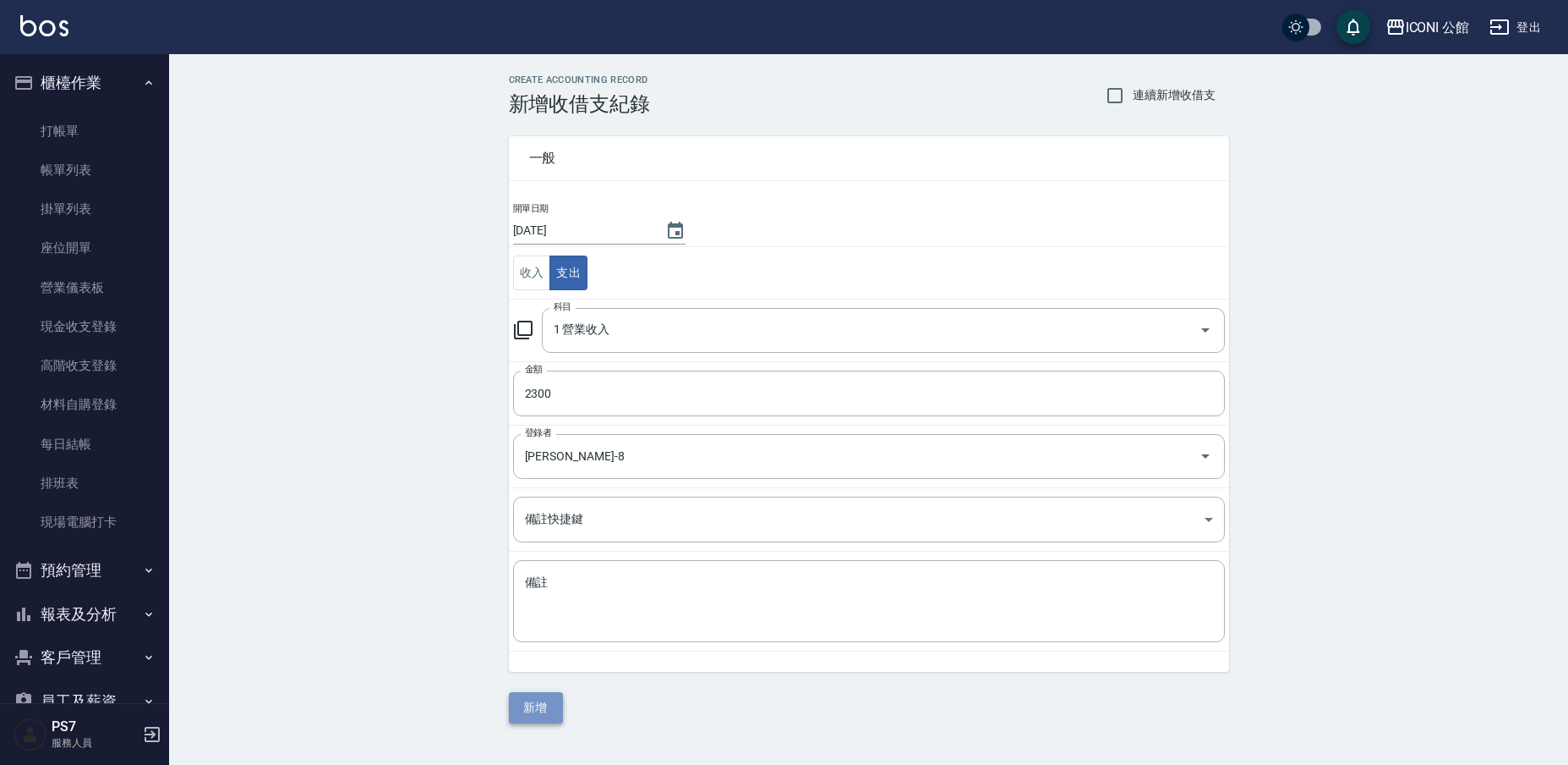
click at [536, 694] on button "新增" at bounding box center [535, 708] width 54 height 31
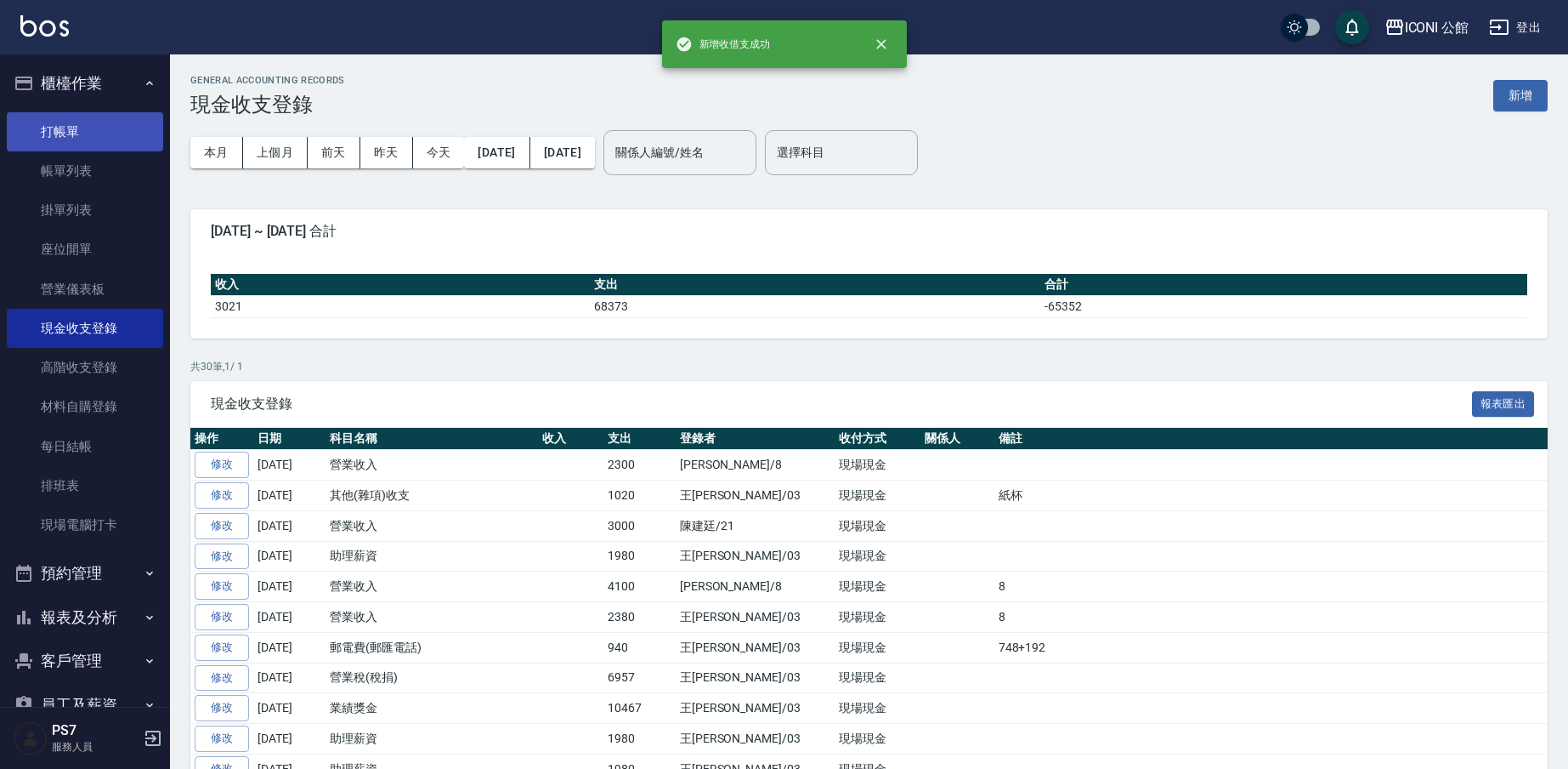
click at [105, 129] on link "打帳單" at bounding box center [84, 132] width 157 height 39
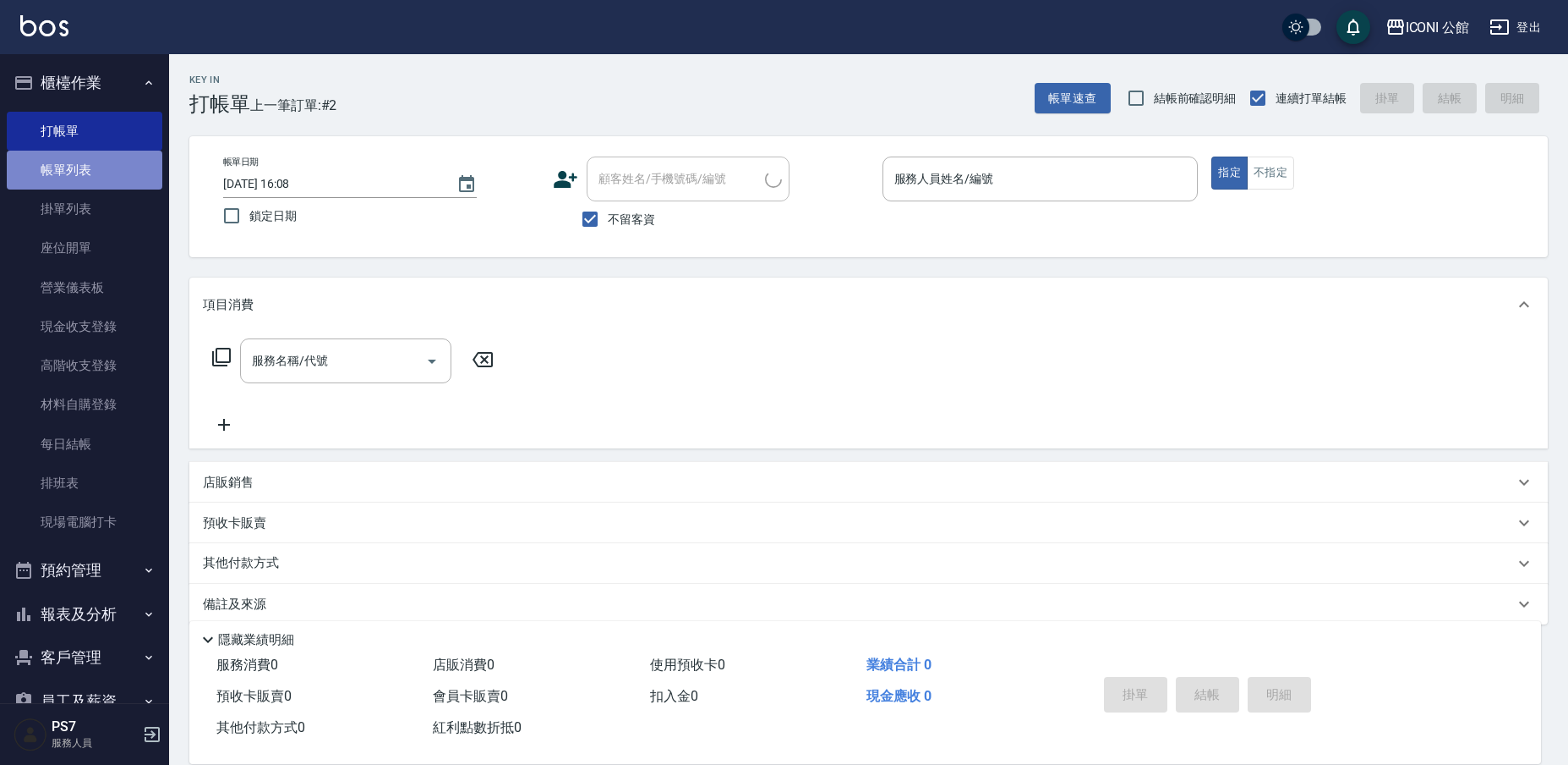
click at [123, 171] on link "帳單列表" at bounding box center [84, 170] width 156 height 39
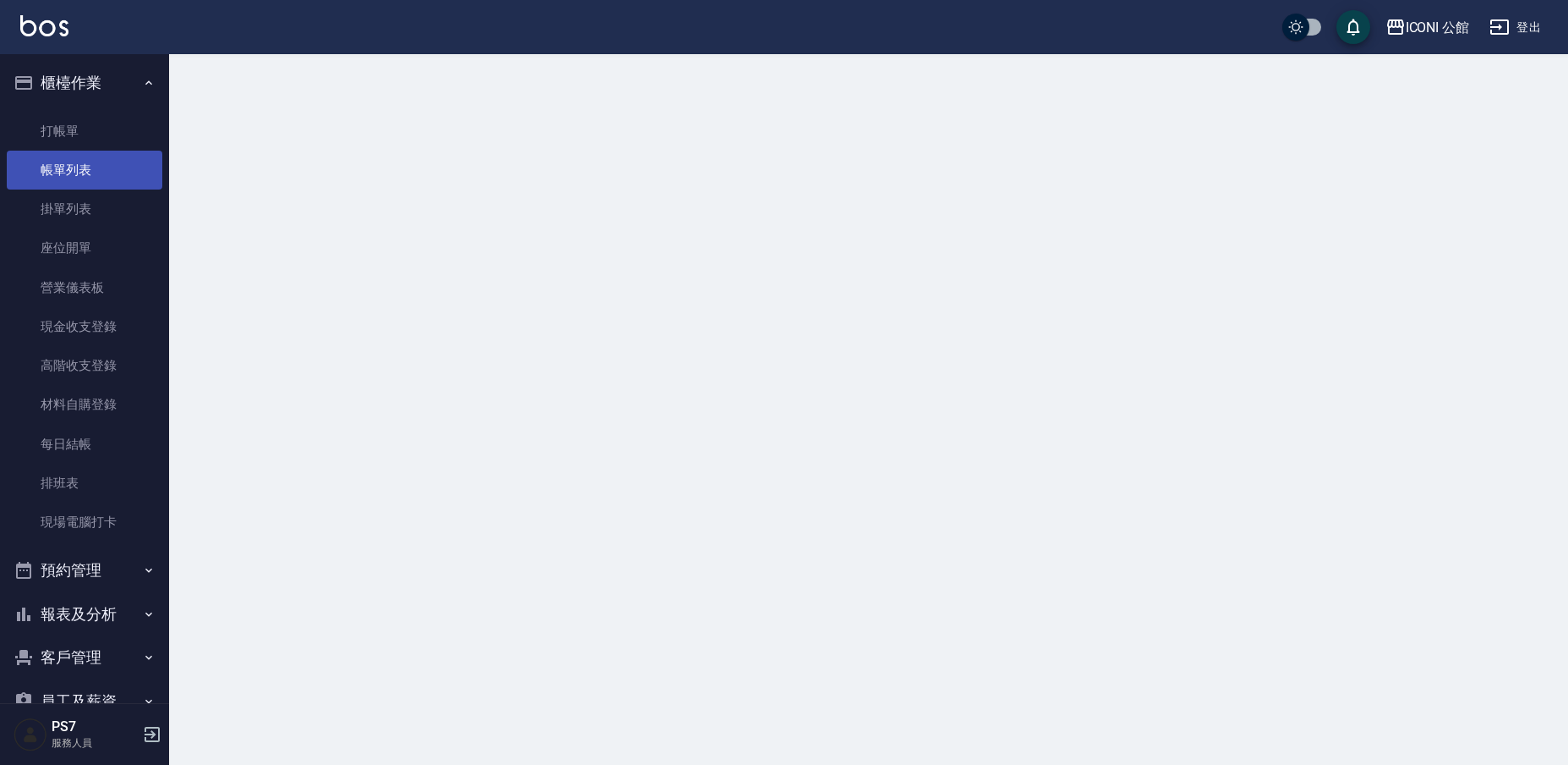
click at [123, 171] on link "帳單列表" at bounding box center [84, 170] width 156 height 39
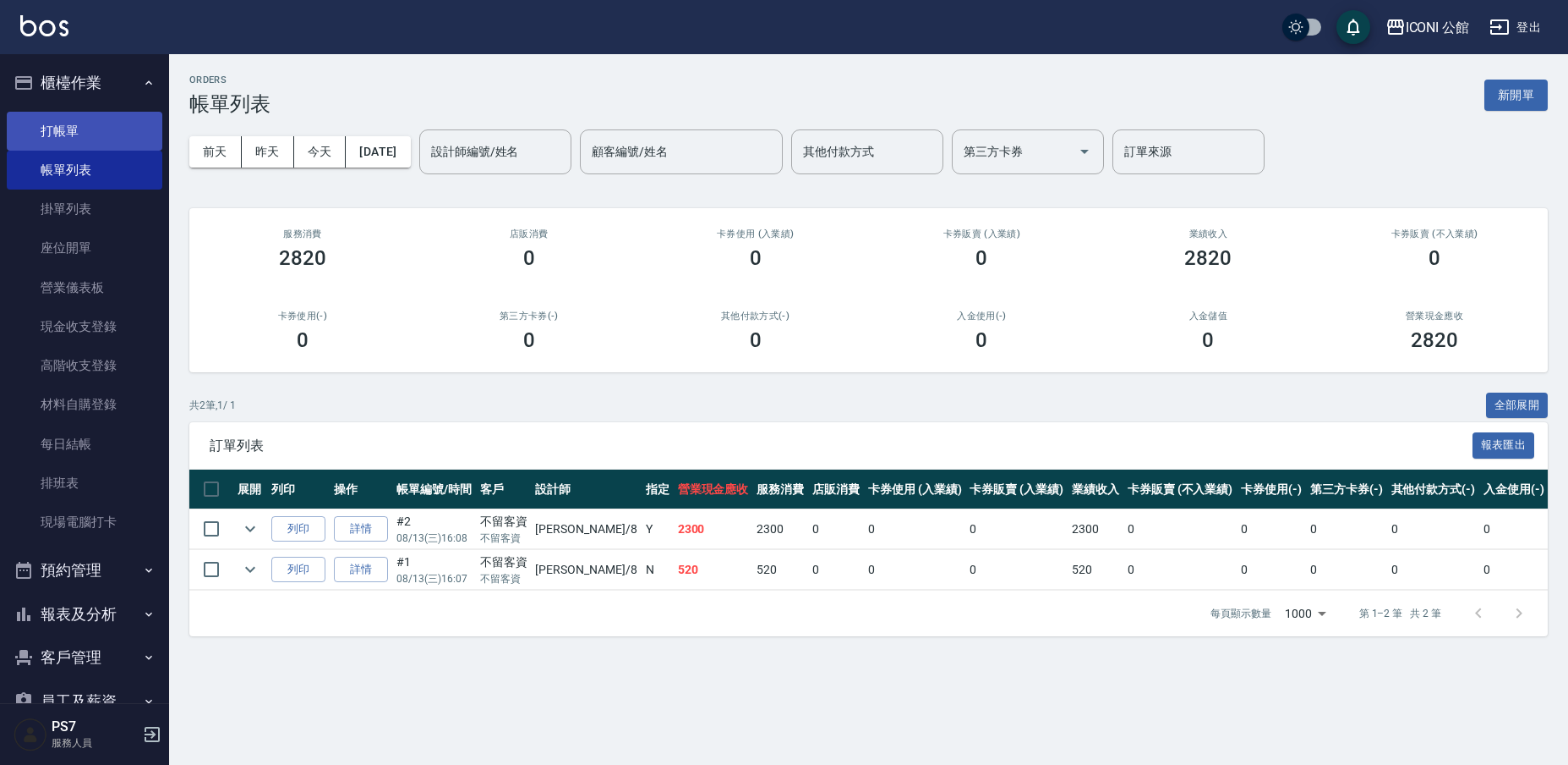
click at [71, 125] on link "打帳單" at bounding box center [84, 131] width 156 height 39
